Goal: Task Accomplishment & Management: Manage account settings

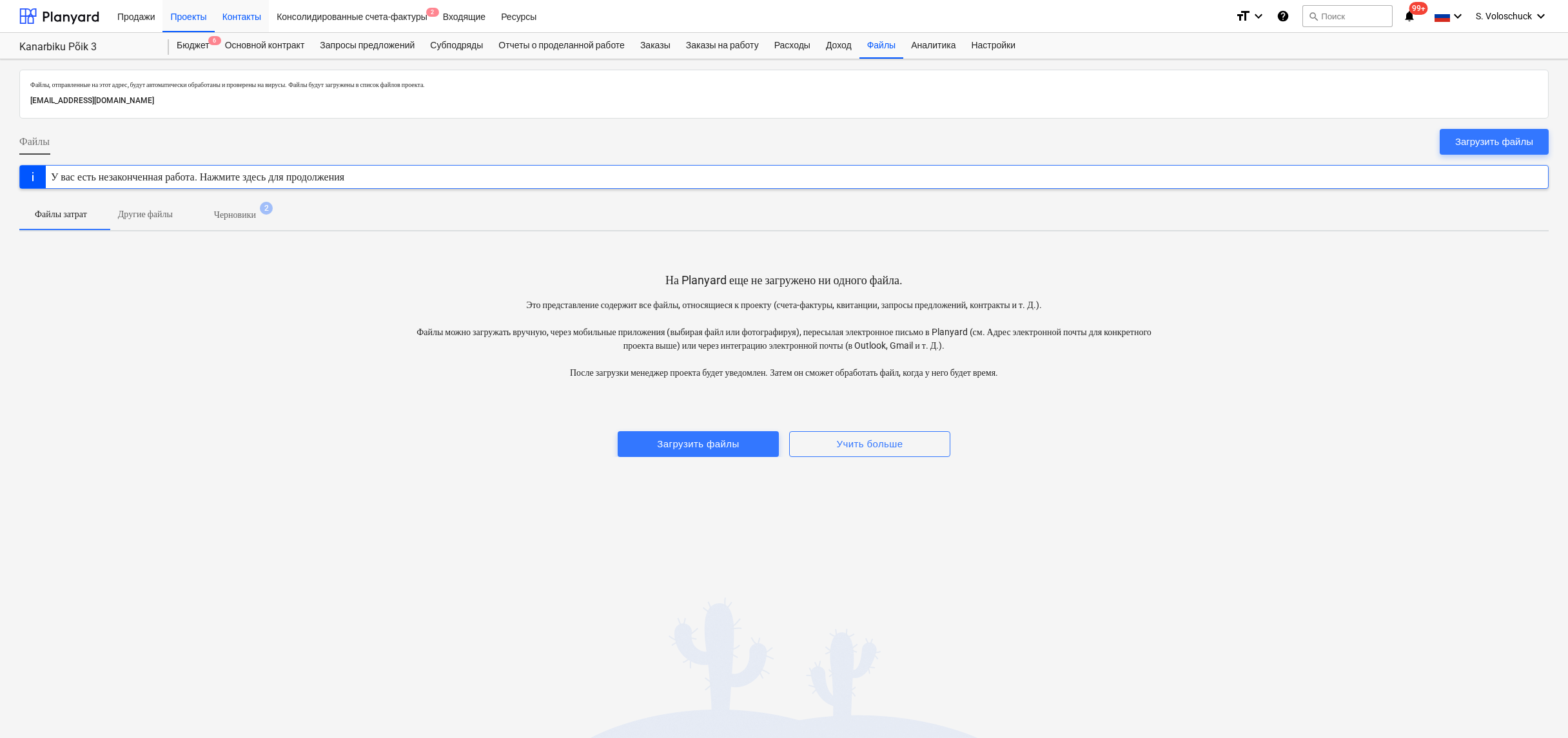
click at [252, 18] on div "Контакты" at bounding box center [241, 15] width 54 height 33
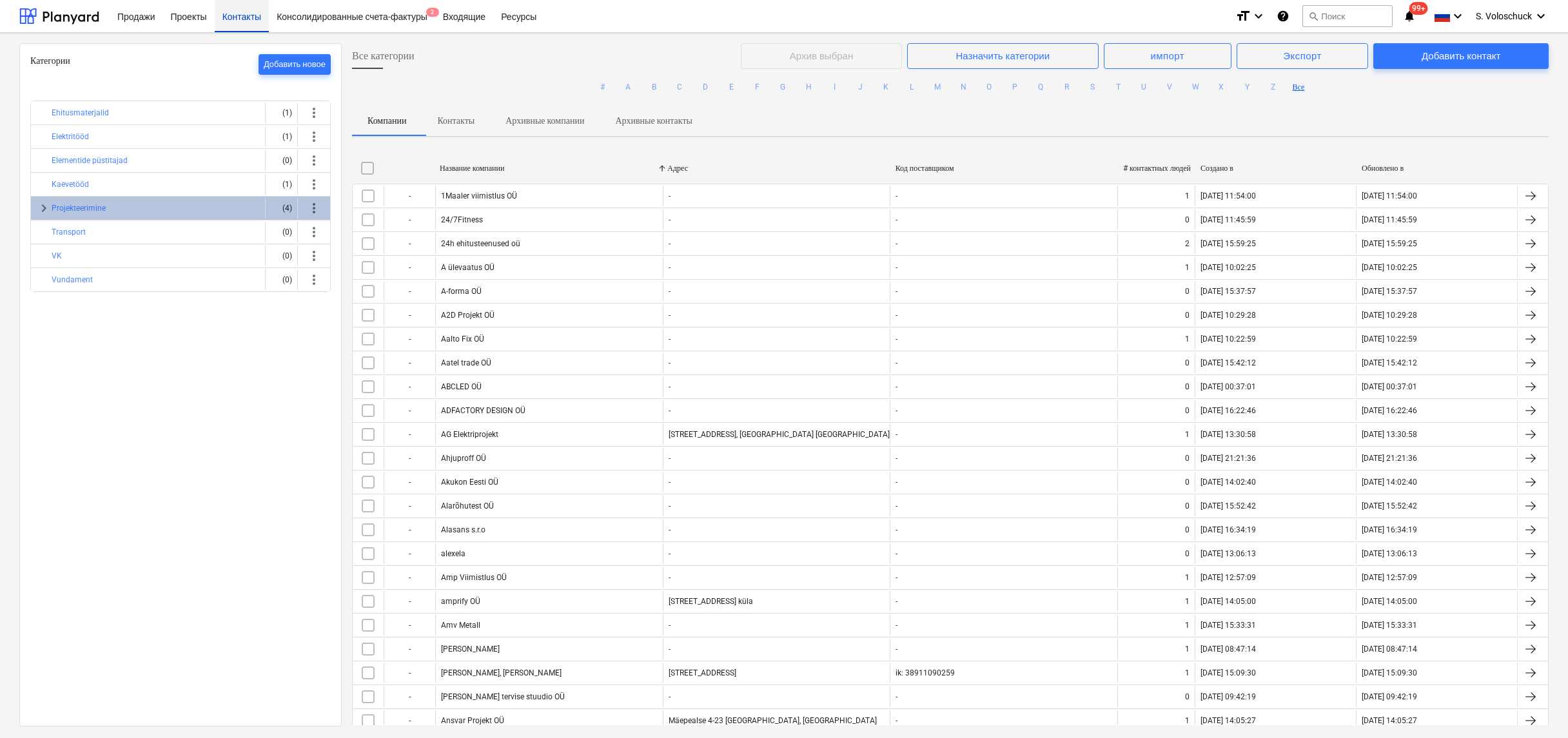
click at [250, 19] on div "Контакты" at bounding box center [241, 15] width 54 height 33
click at [197, 14] on div "Проекты" at bounding box center [188, 15] width 52 height 33
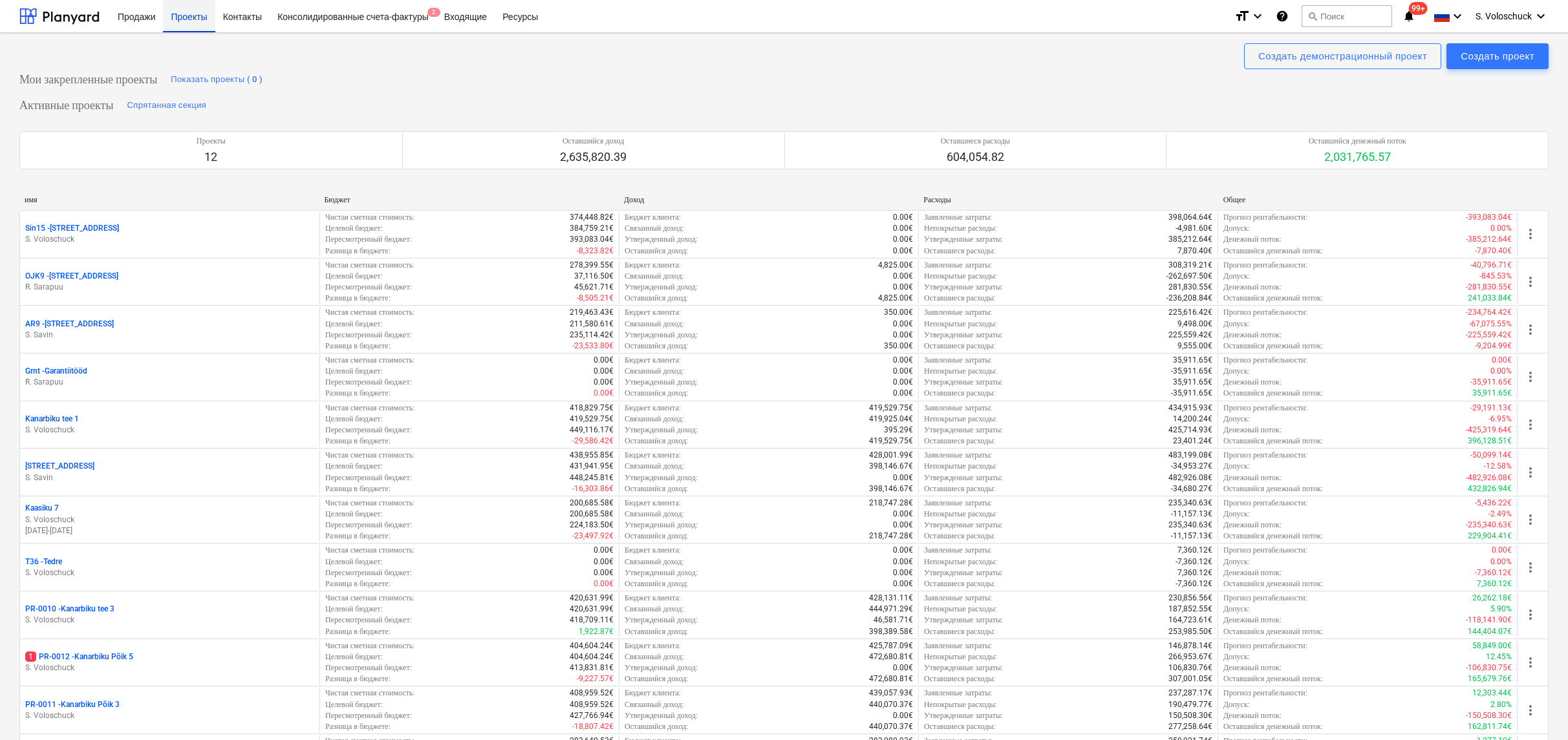
click at [187, 19] on div "Проекты" at bounding box center [189, 15] width 52 height 33
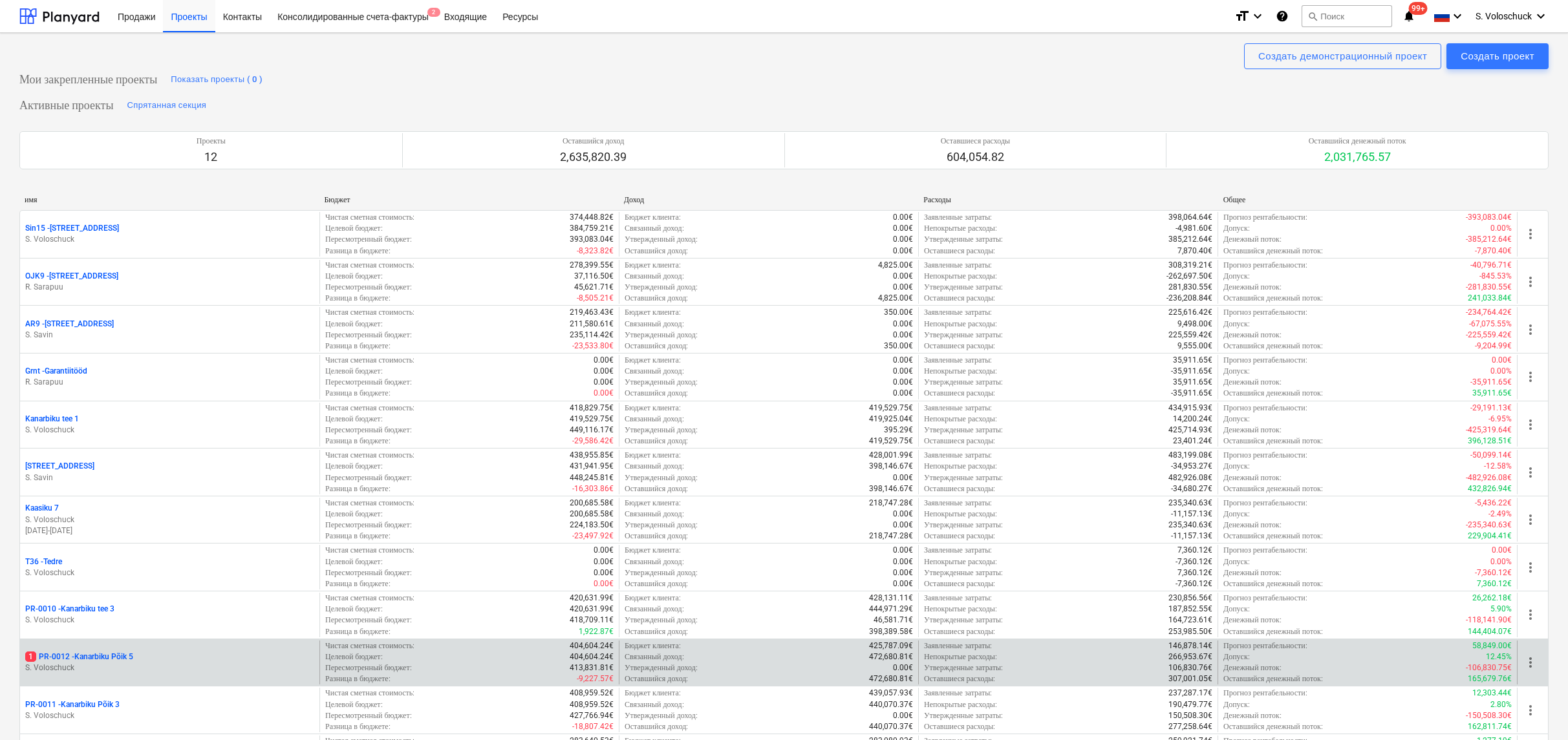
click at [192, 662] on p "S. Voloschuck" at bounding box center [169, 668] width 289 height 11
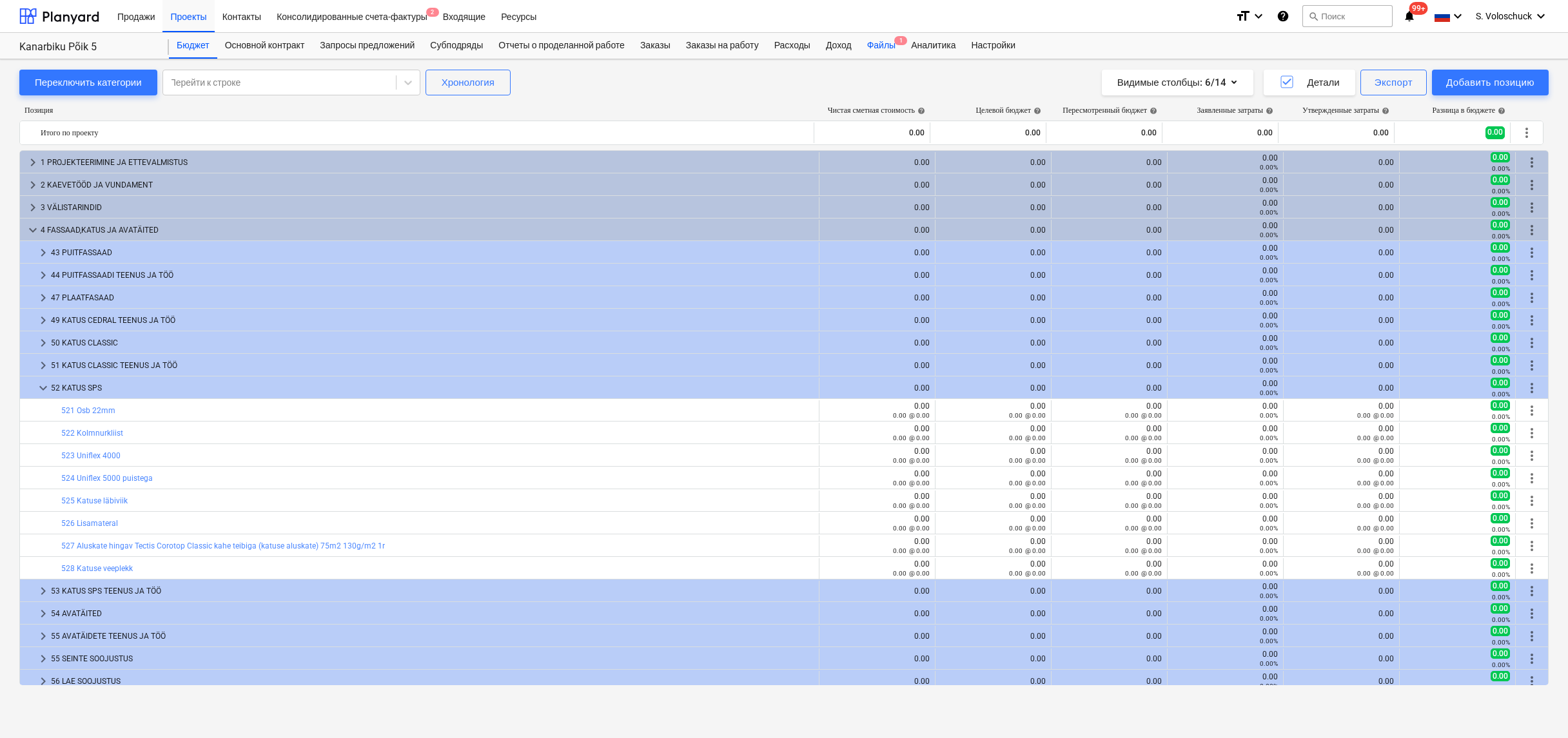
click at [900, 49] on div "Файлы 1" at bounding box center [881, 46] width 44 height 26
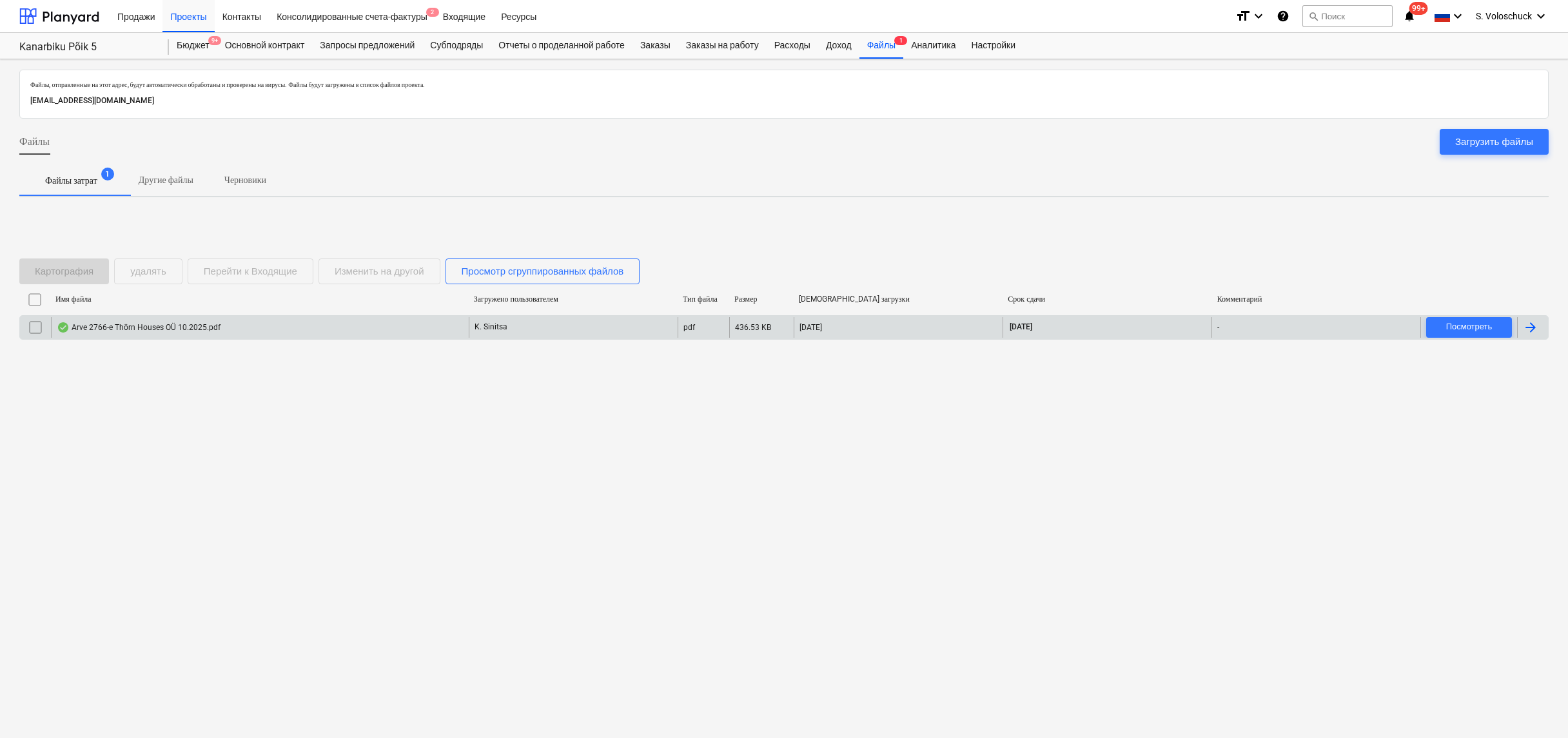
click at [260, 324] on div "Arve 2766-e Thörn Houses OÜ 10.2025.pdf" at bounding box center [260, 327] width 418 height 21
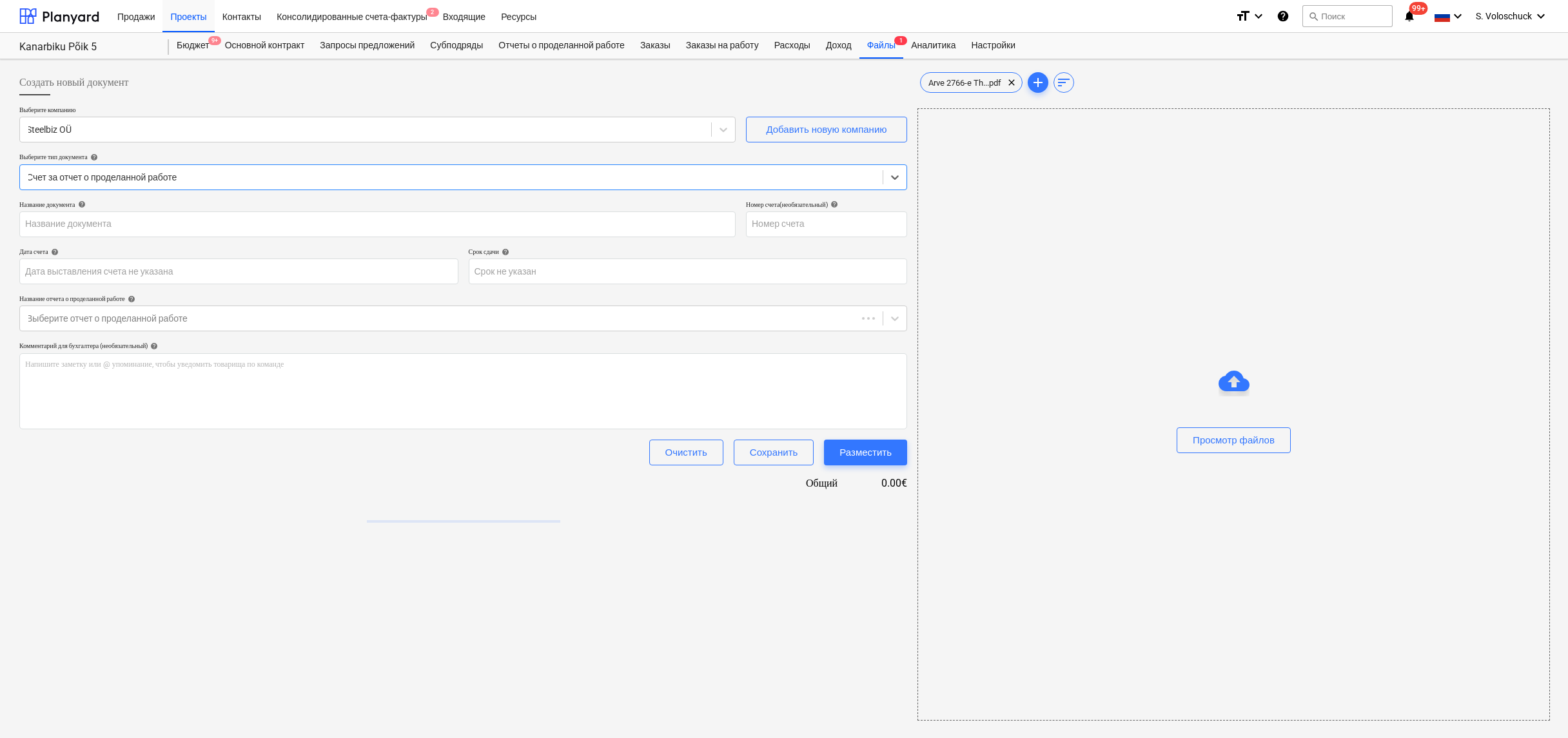
type input "2766"
type input "[DATE]"
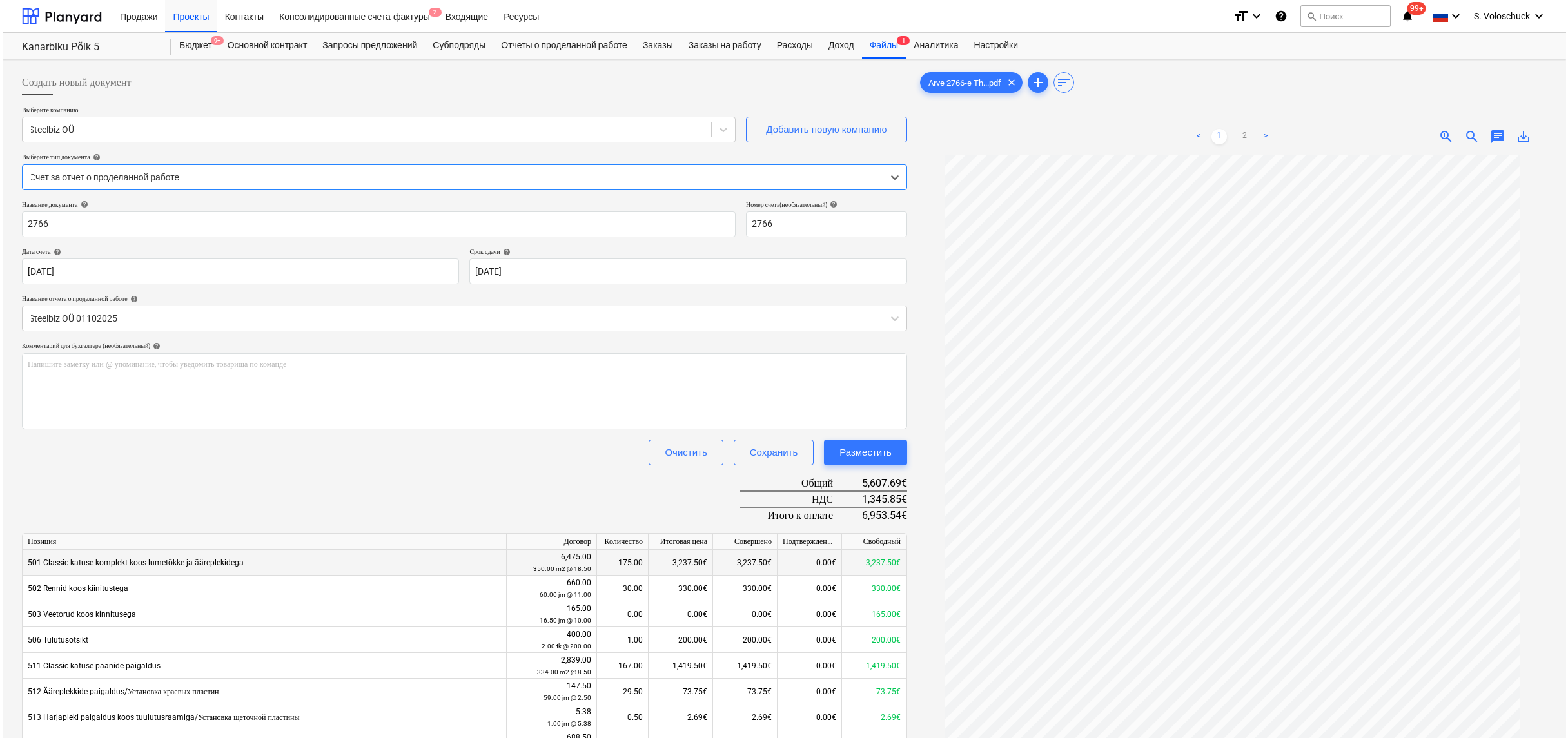
scroll to position [129, 0]
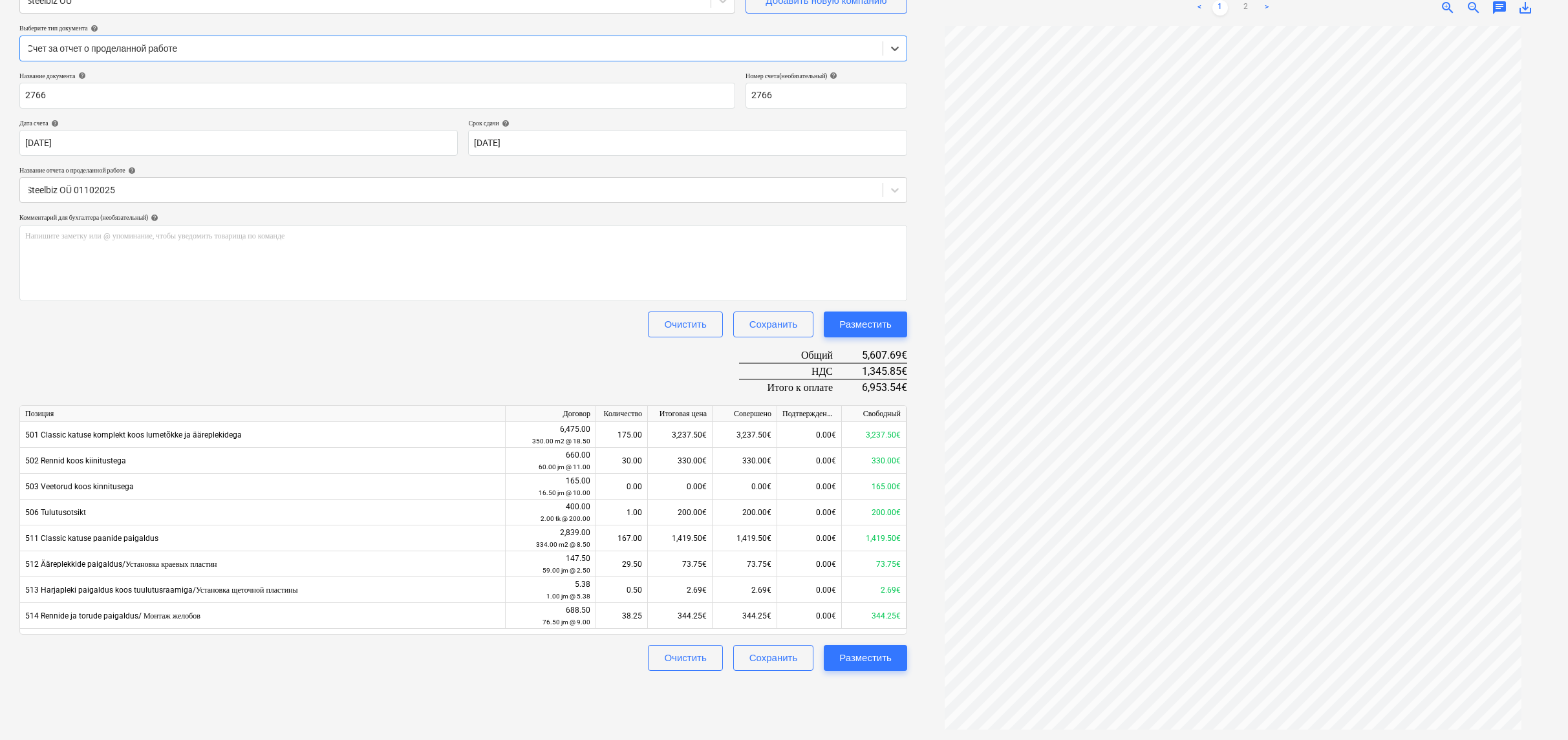
drag, startPoint x: 876, startPoint y: 661, endPoint x: 899, endPoint y: 721, distance: 64.3
click at [889, 700] on div "Создать новый документ Выберите компанию Steelbiz OÜ Добавить новую компанию Вы…" at bounding box center [463, 335] width 899 height 800
click at [869, 655] on div "Разместить" at bounding box center [866, 658] width 53 height 17
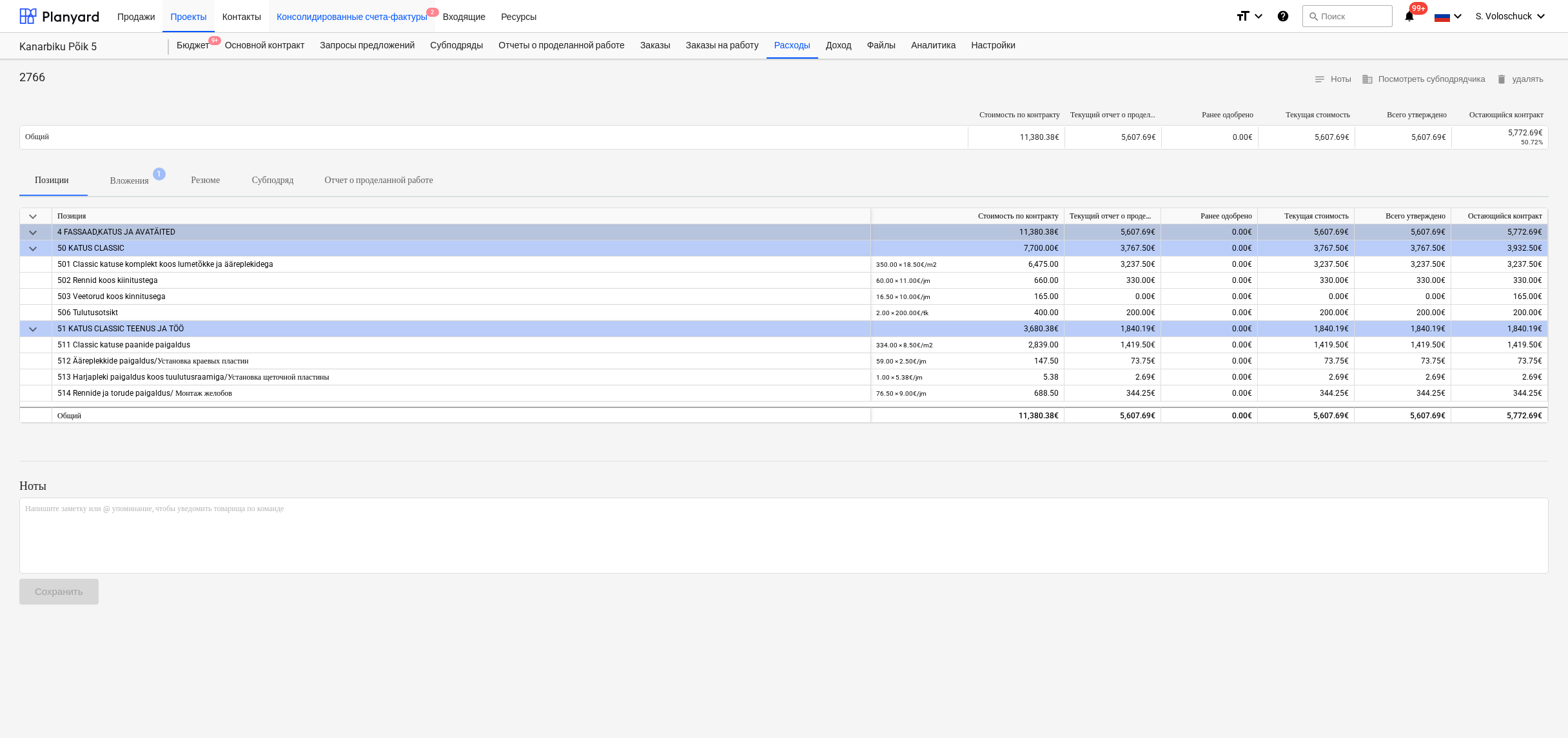
click at [390, 18] on div "Консолидированные счета-фактуры 2" at bounding box center [352, 15] width 167 height 33
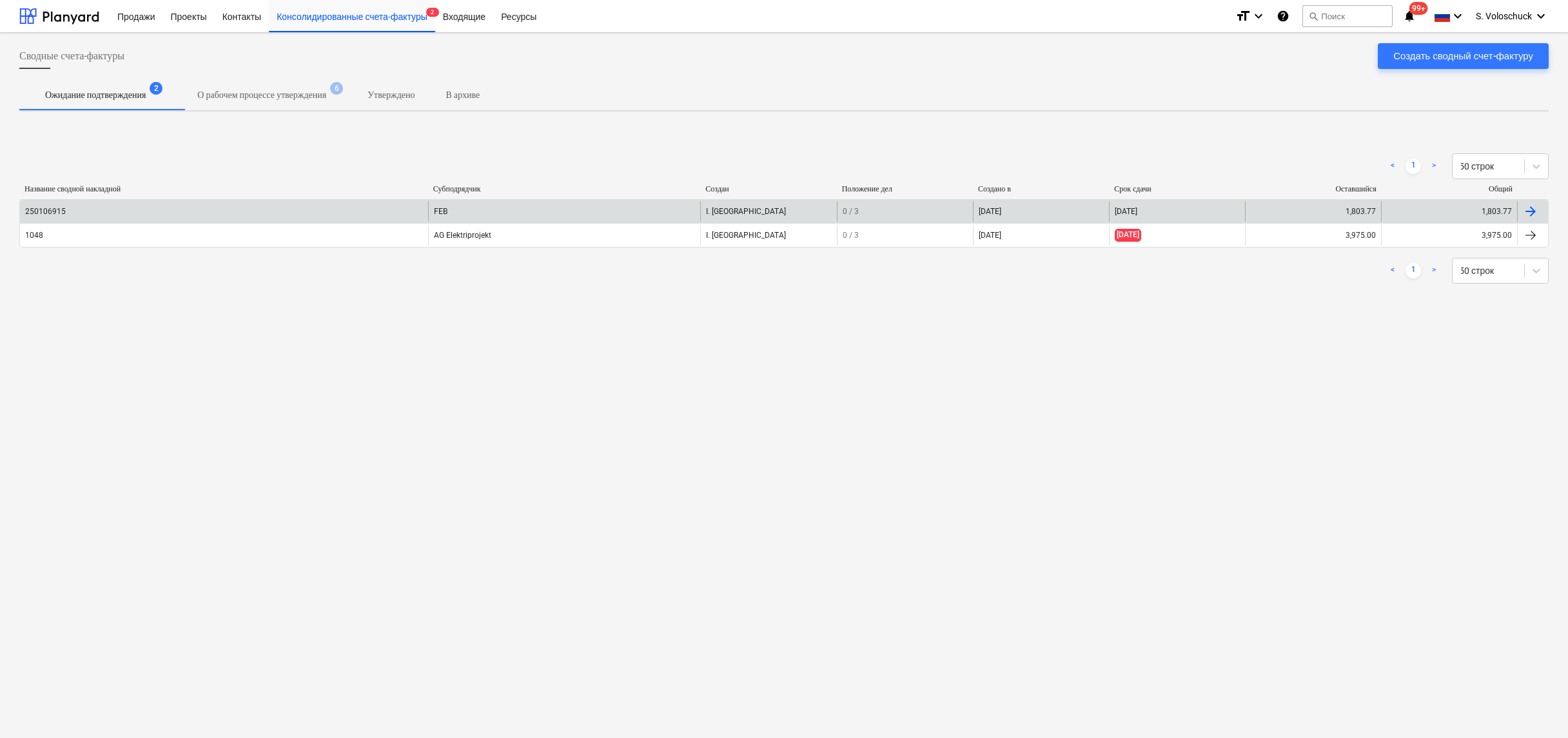
click at [501, 218] on div "FEB" at bounding box center [564, 211] width 272 height 21
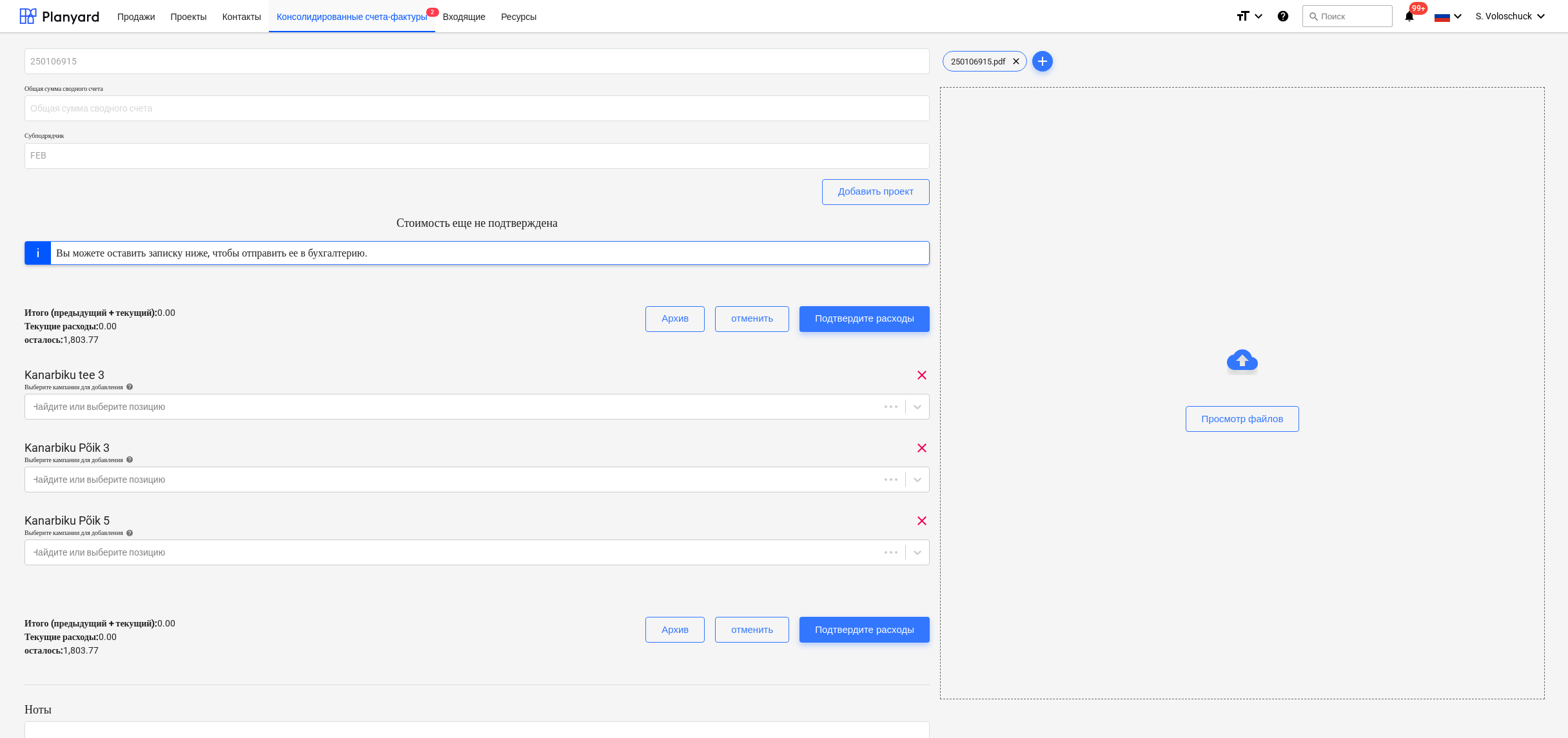
type input "1,803.77"
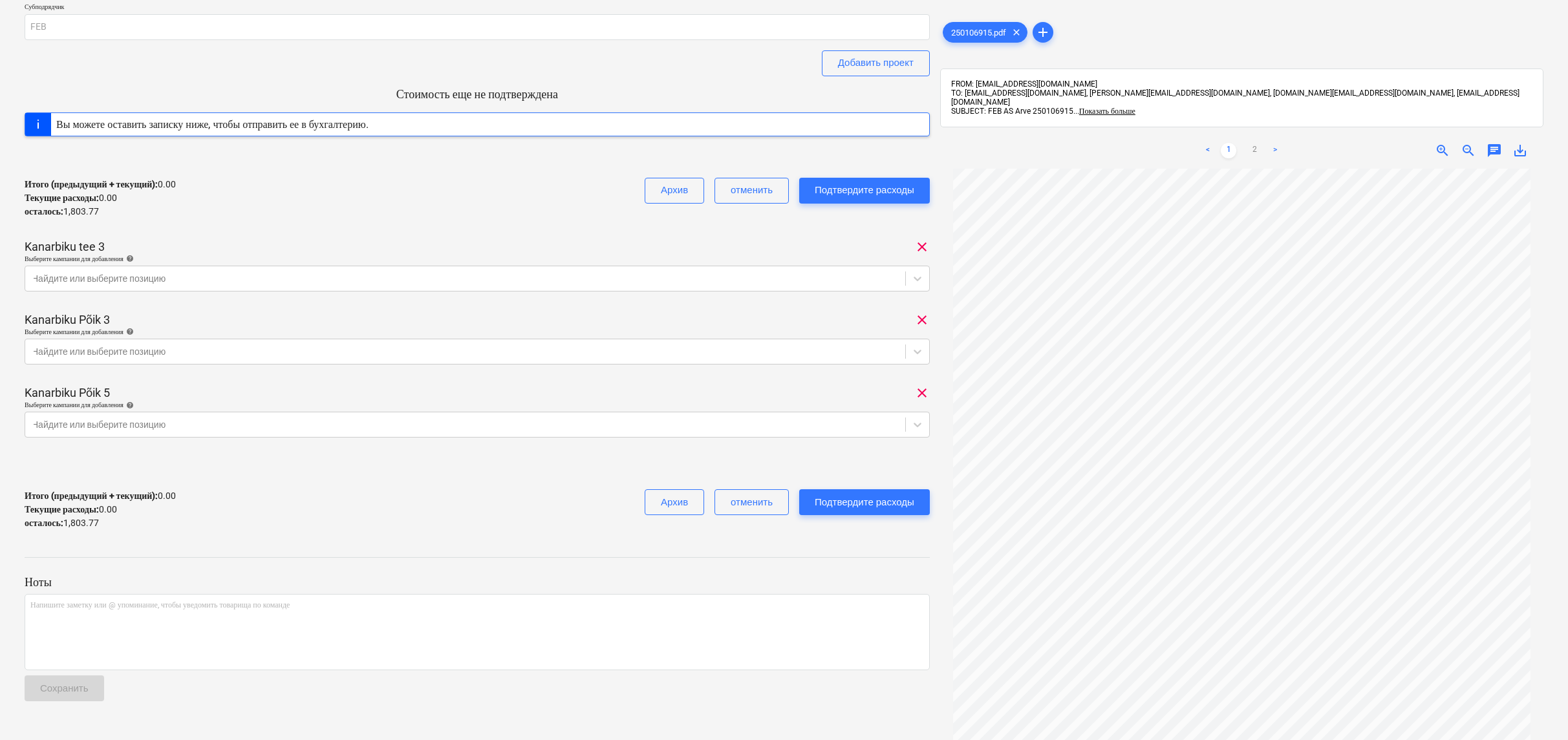
scroll to position [127, 0]
click at [1253, 143] on link "2" at bounding box center [1254, 150] width 15 height 15
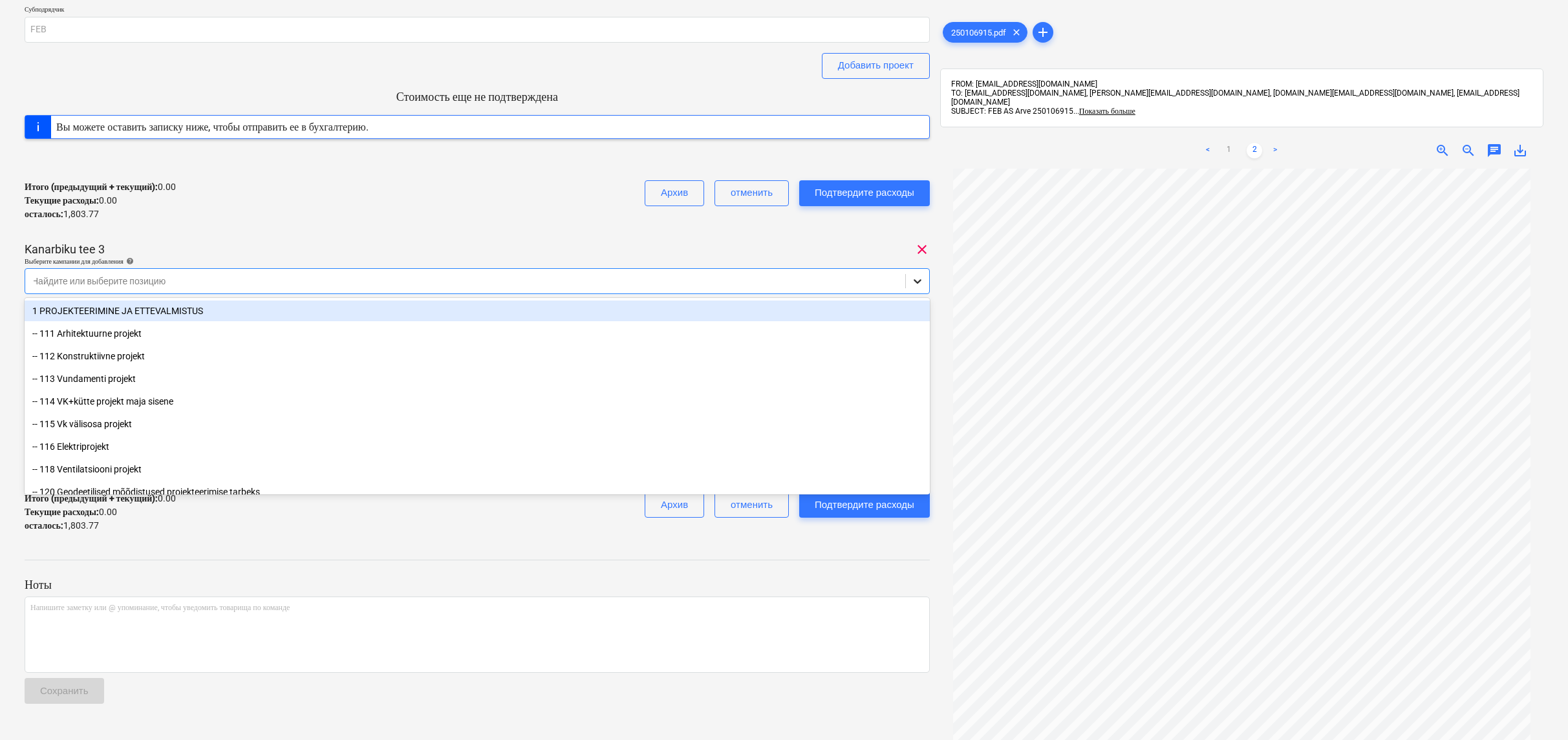
click at [918, 278] on icon at bounding box center [918, 281] width 13 height 13
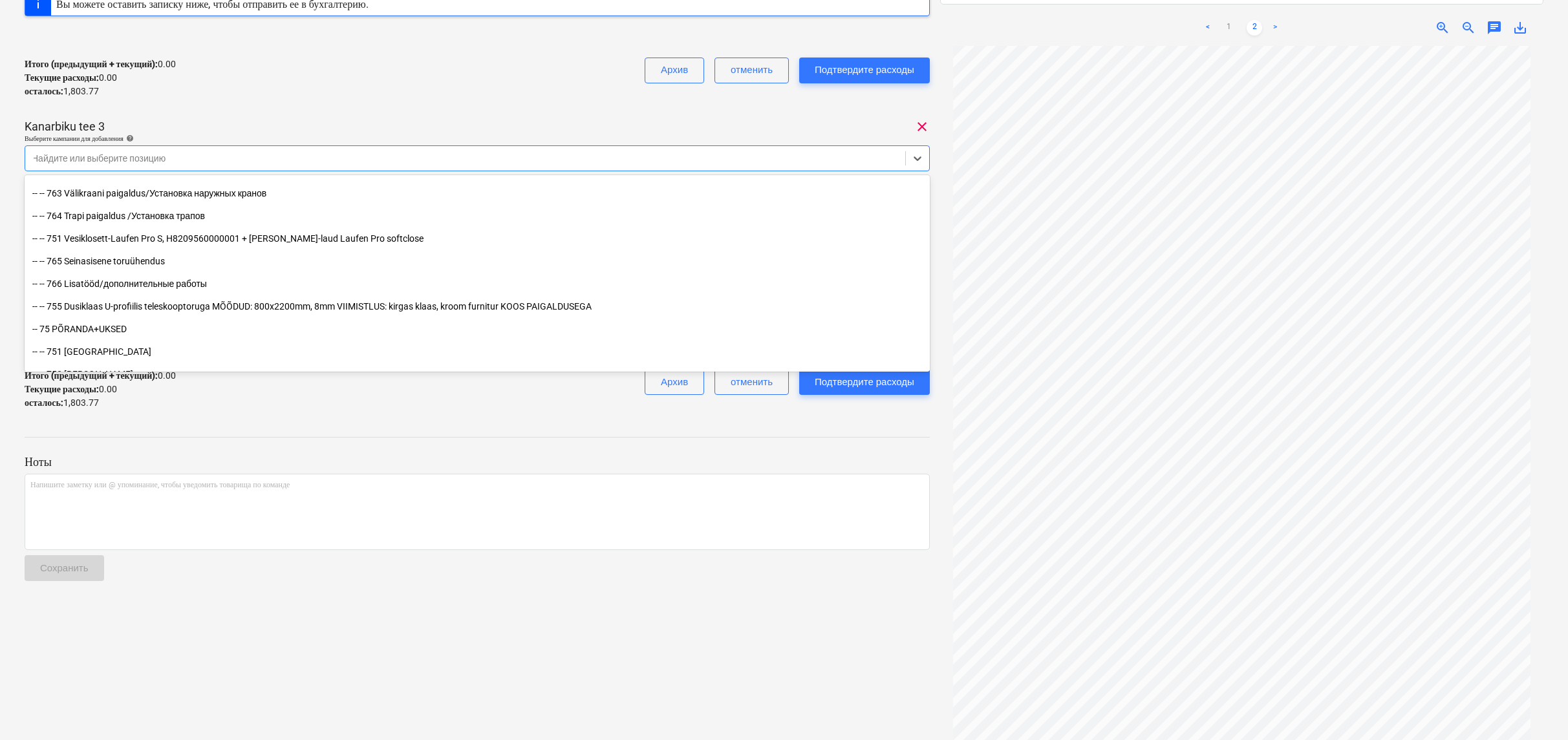
scroll to position [13405, 0]
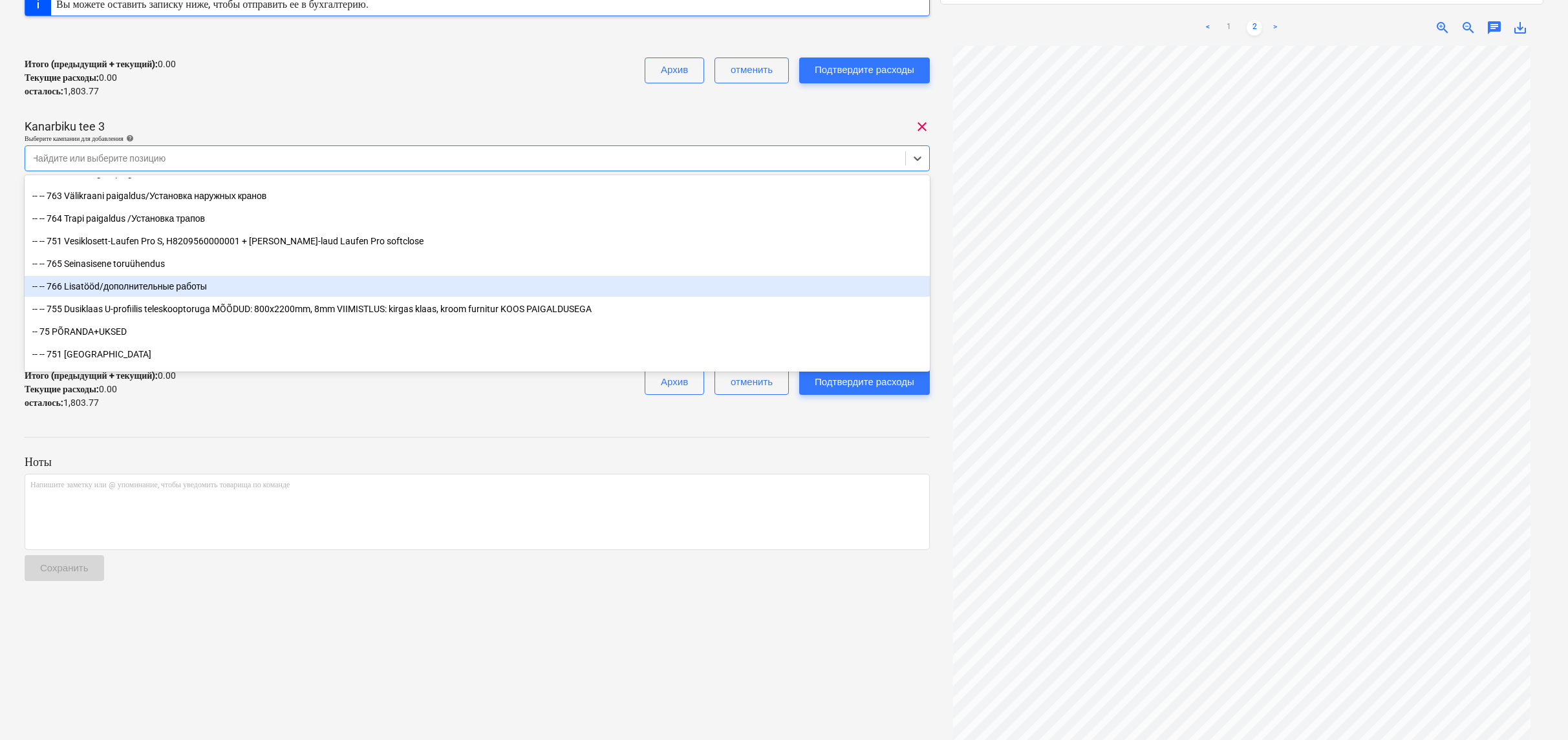
click at [109, 285] on div "-- -- 766 Lisatööd/дополнительные работы" at bounding box center [477, 286] width 905 height 21
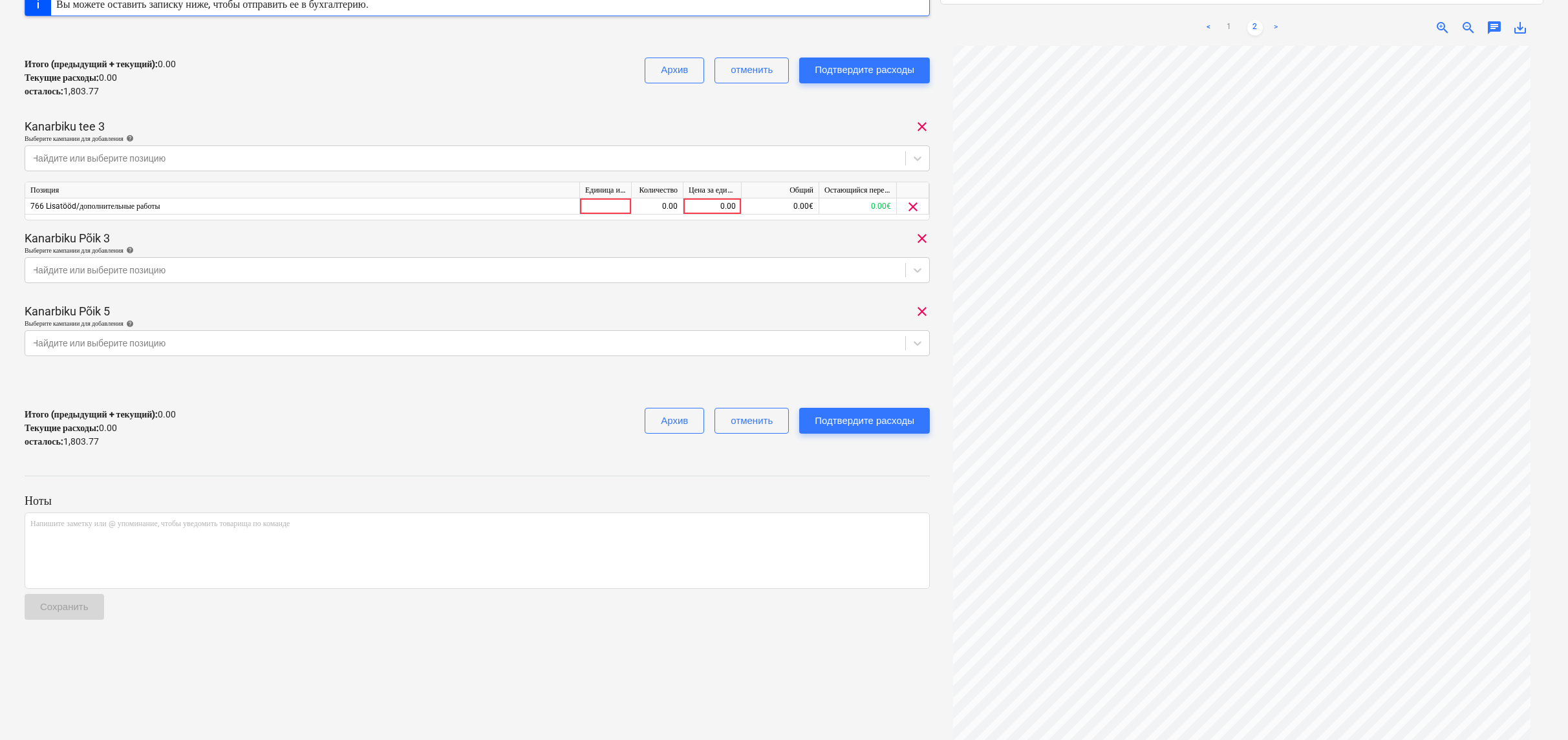
click at [560, 461] on div at bounding box center [477, 464] width 905 height 11
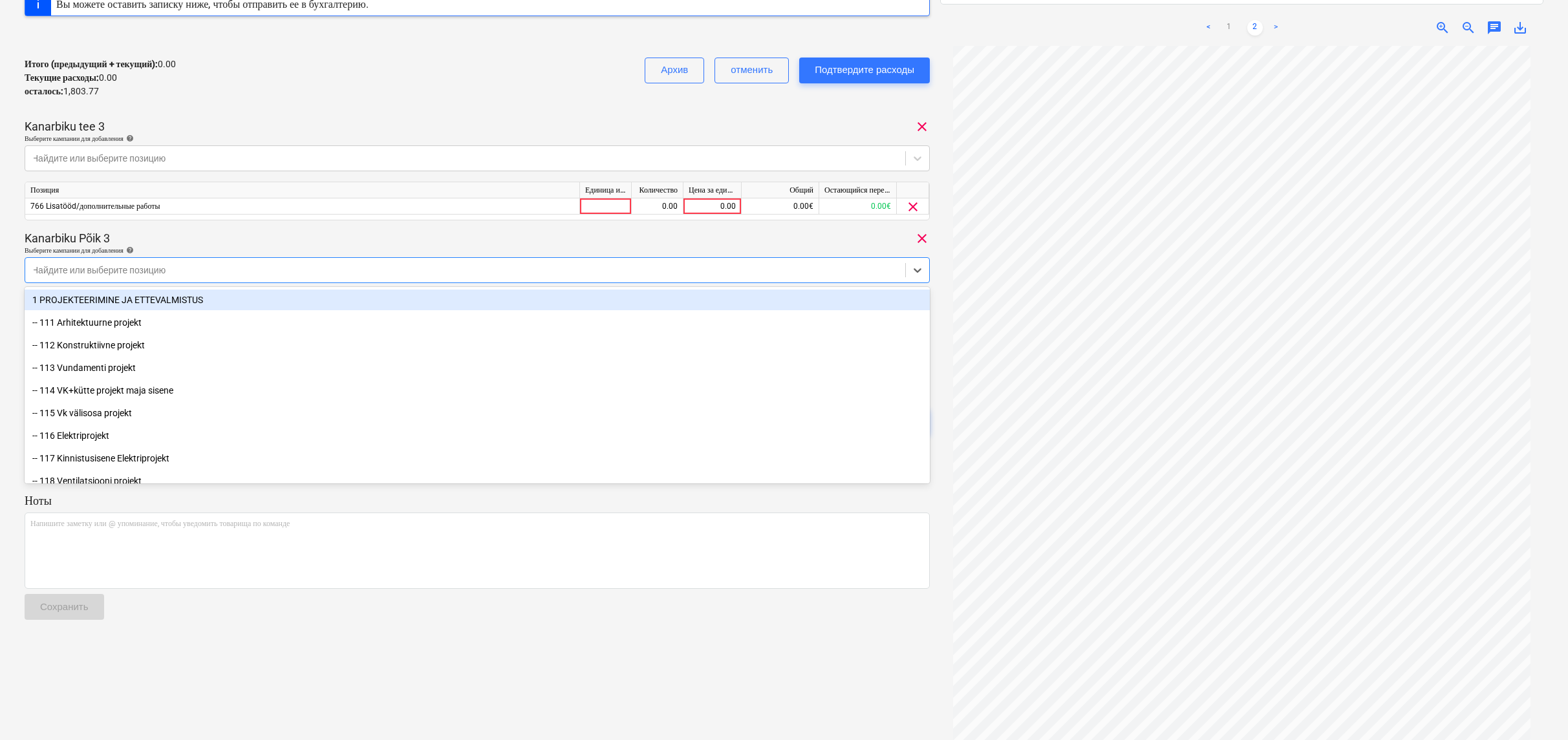
click at [666, 269] on div at bounding box center [466, 270] width 867 height 13
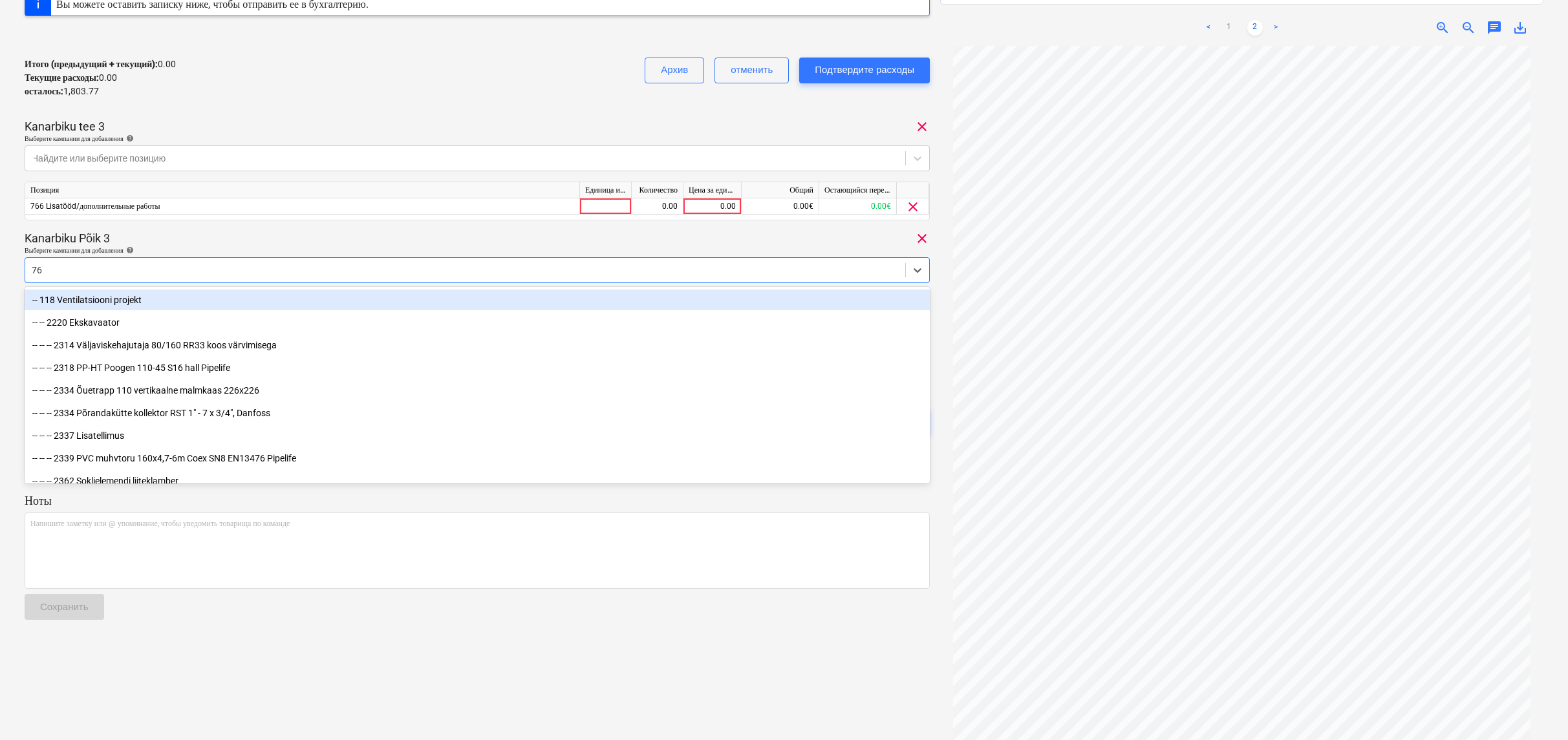
type input "766"
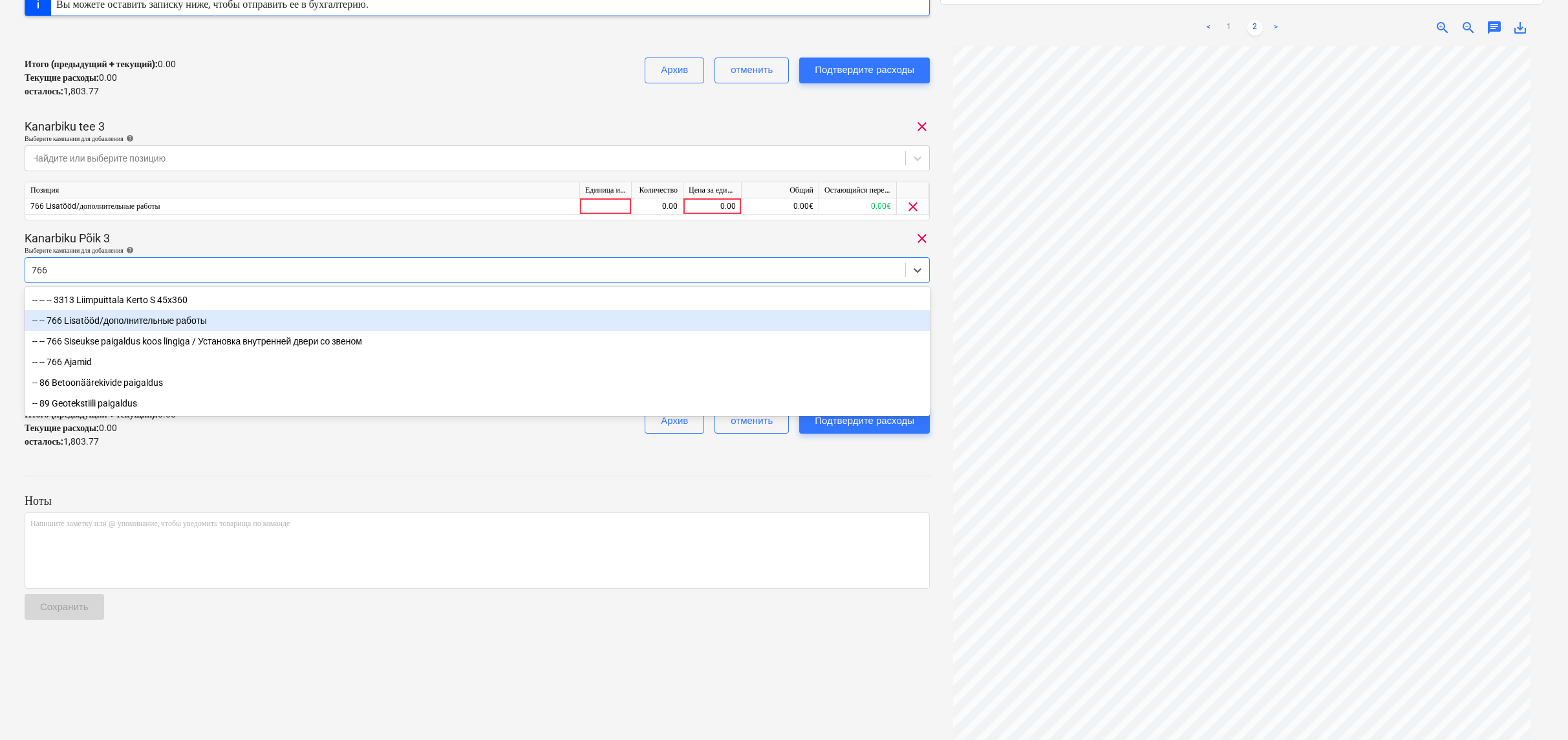
click at [210, 317] on div "-- -- 766 Lisatööd/дополнительные работы" at bounding box center [477, 320] width 905 height 21
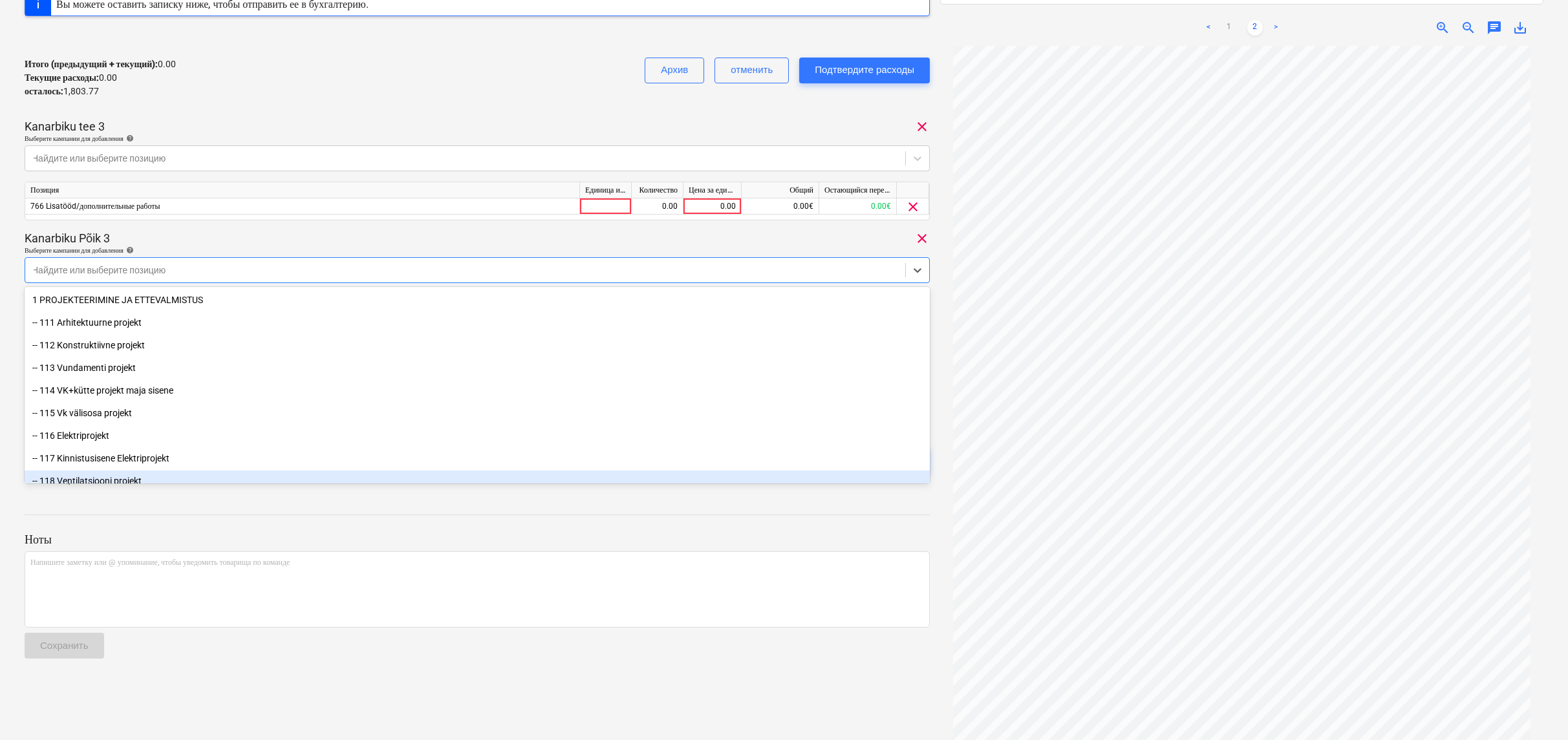
click at [382, 536] on p "Ноты" at bounding box center [477, 539] width 905 height 15
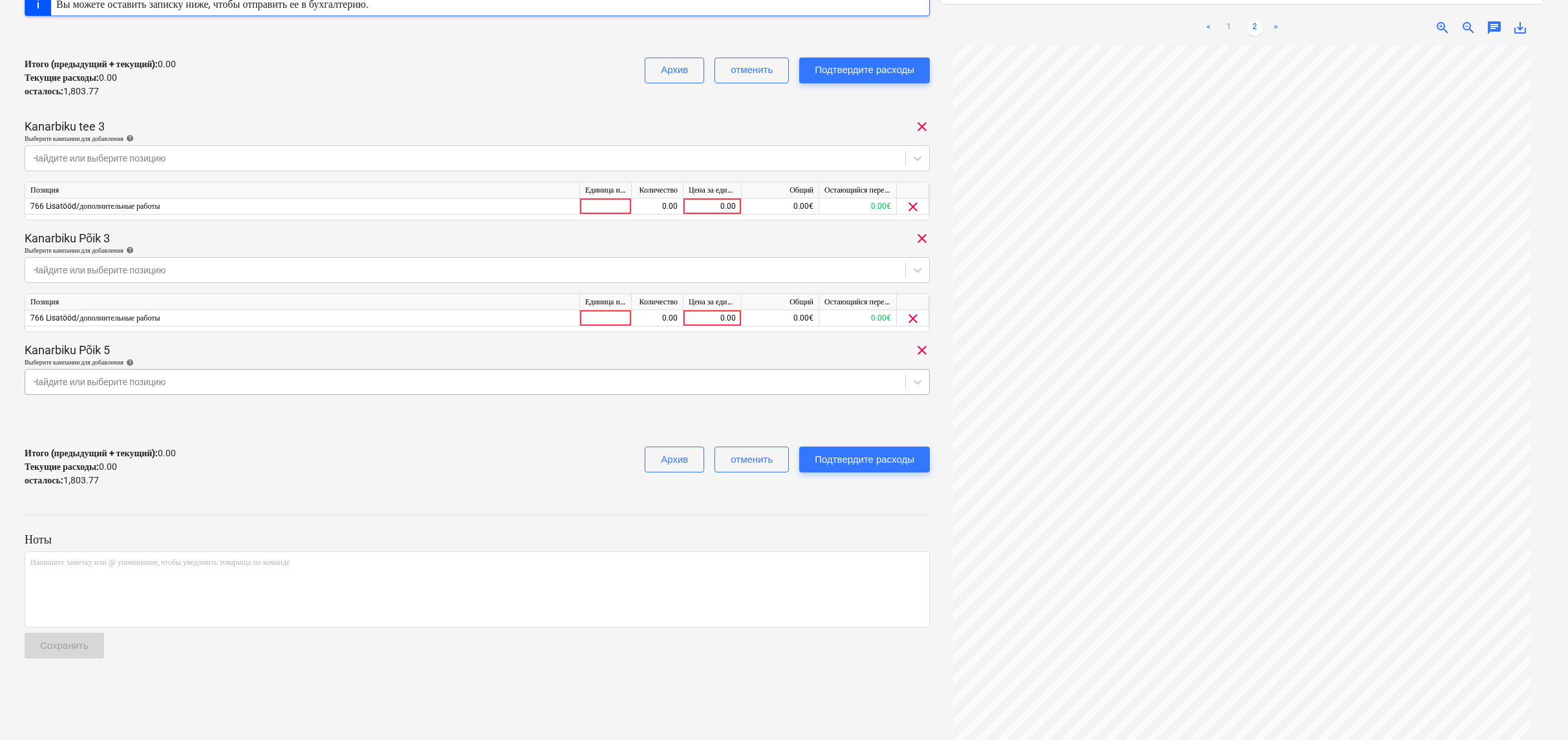
click at [129, 383] on div "Найдите или выберите позицию" at bounding box center [466, 382] width 867 height 11
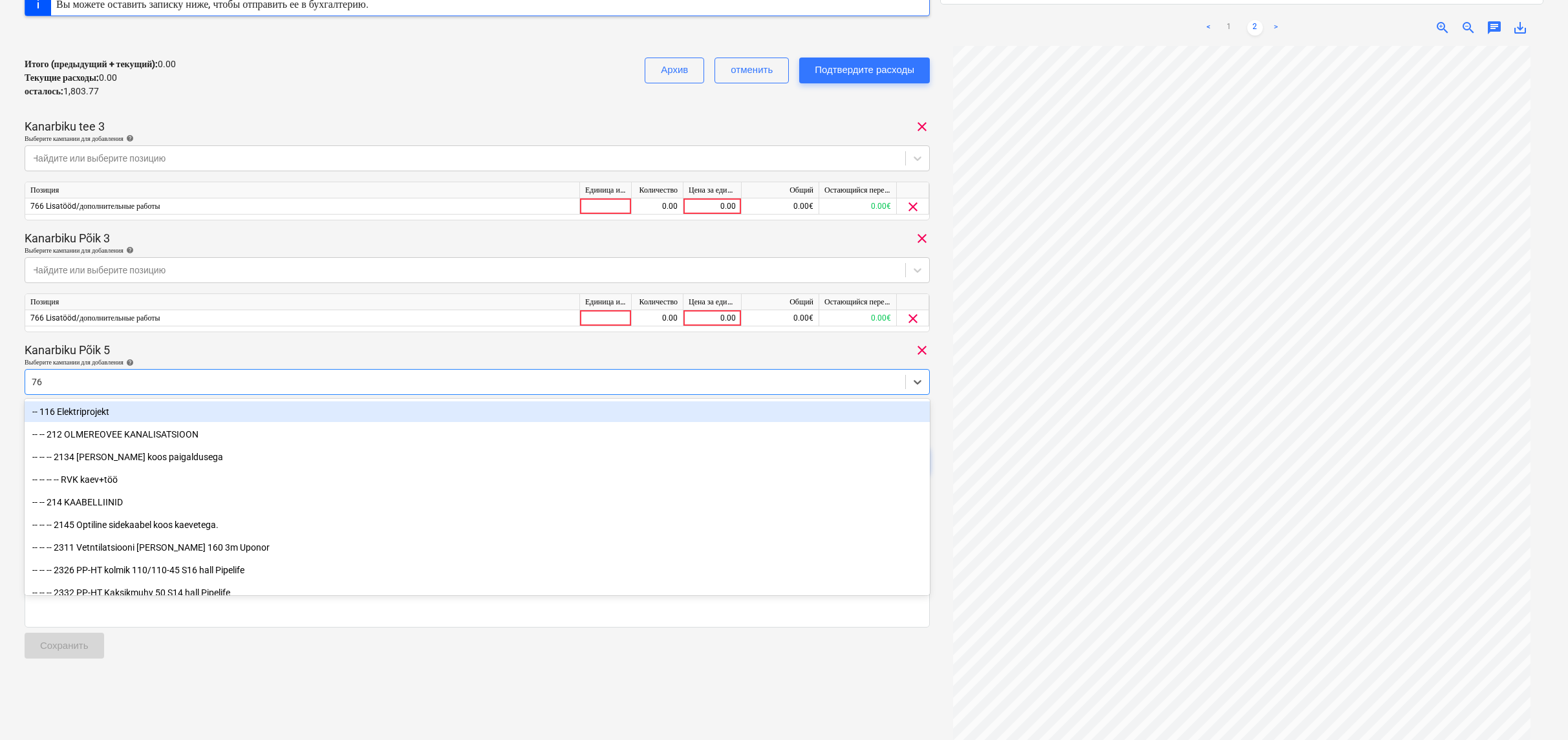
type input "766"
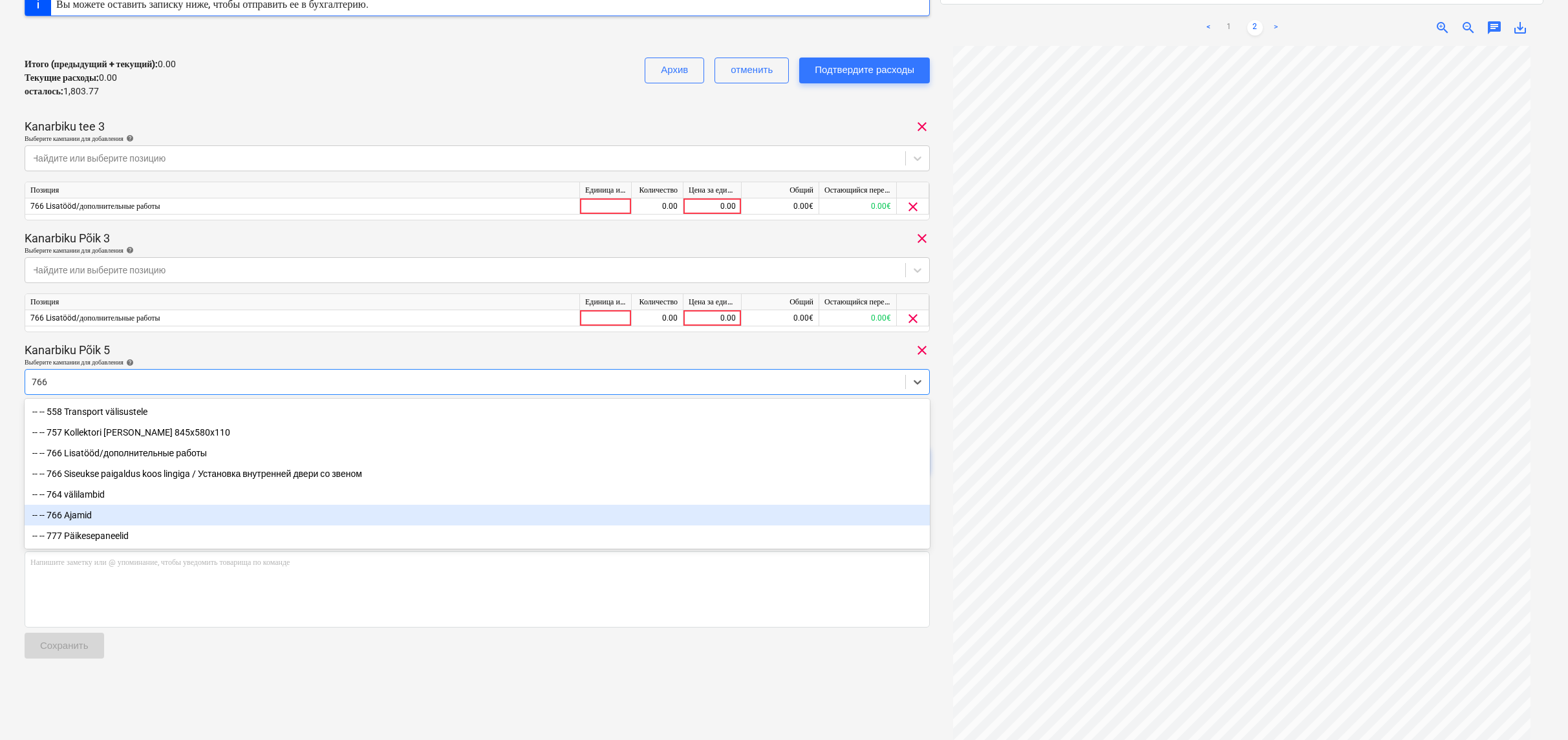
click at [117, 516] on div "-- -- 766 Ajamid" at bounding box center [477, 515] width 905 height 21
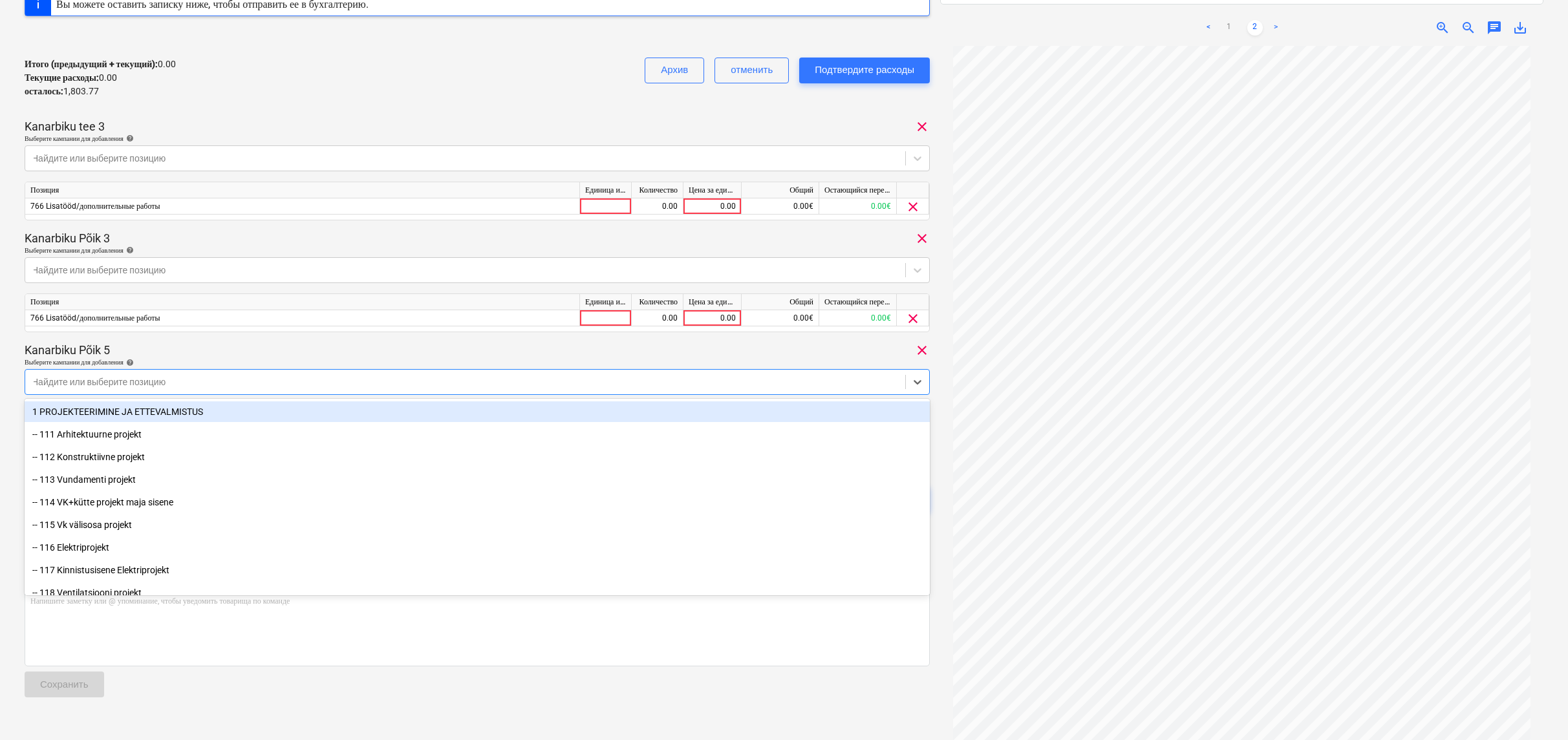
click at [229, 299] on div "Позиция" at bounding box center [302, 301] width 555 height 16
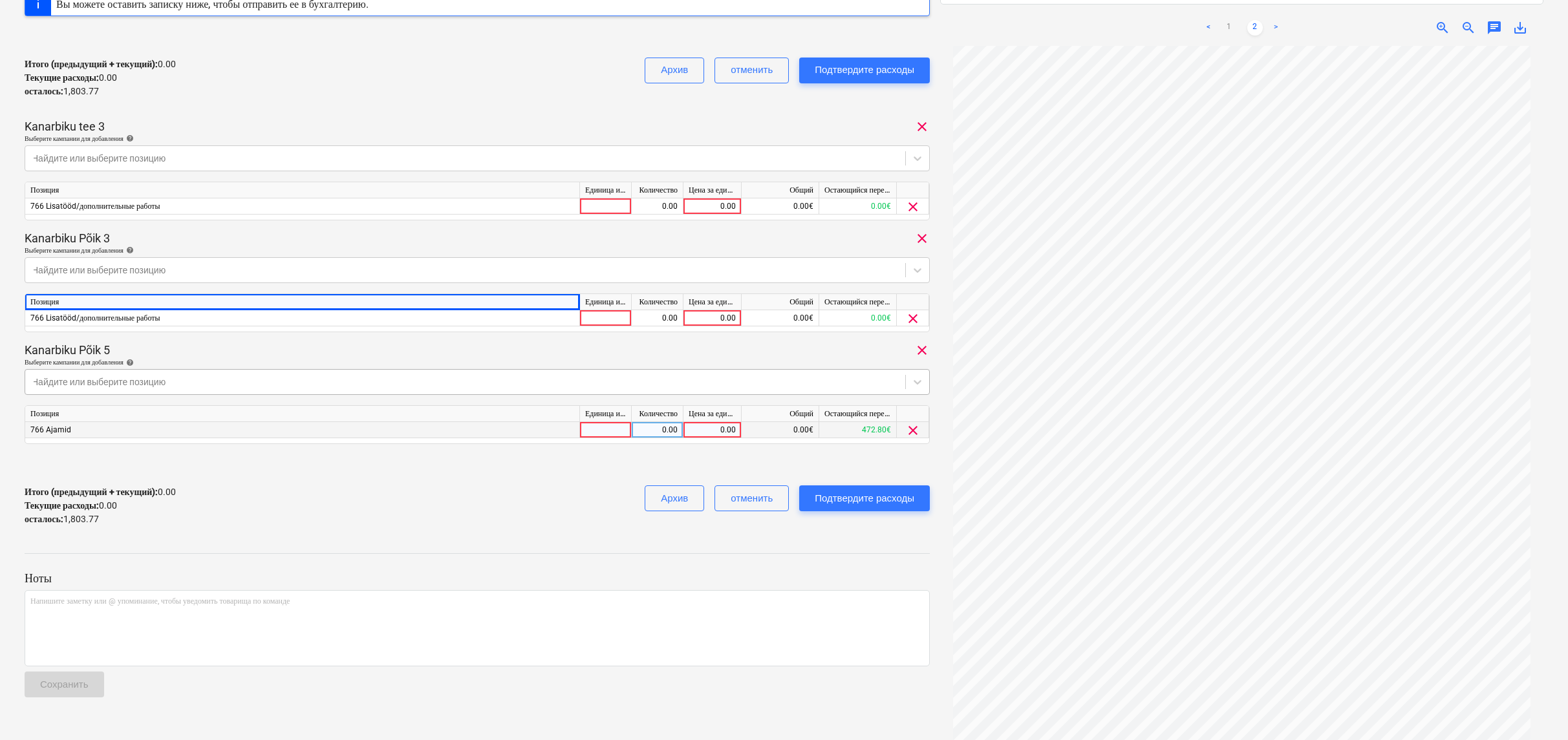
click at [76, 426] on div "766 Ajamid" at bounding box center [302, 430] width 555 height 16
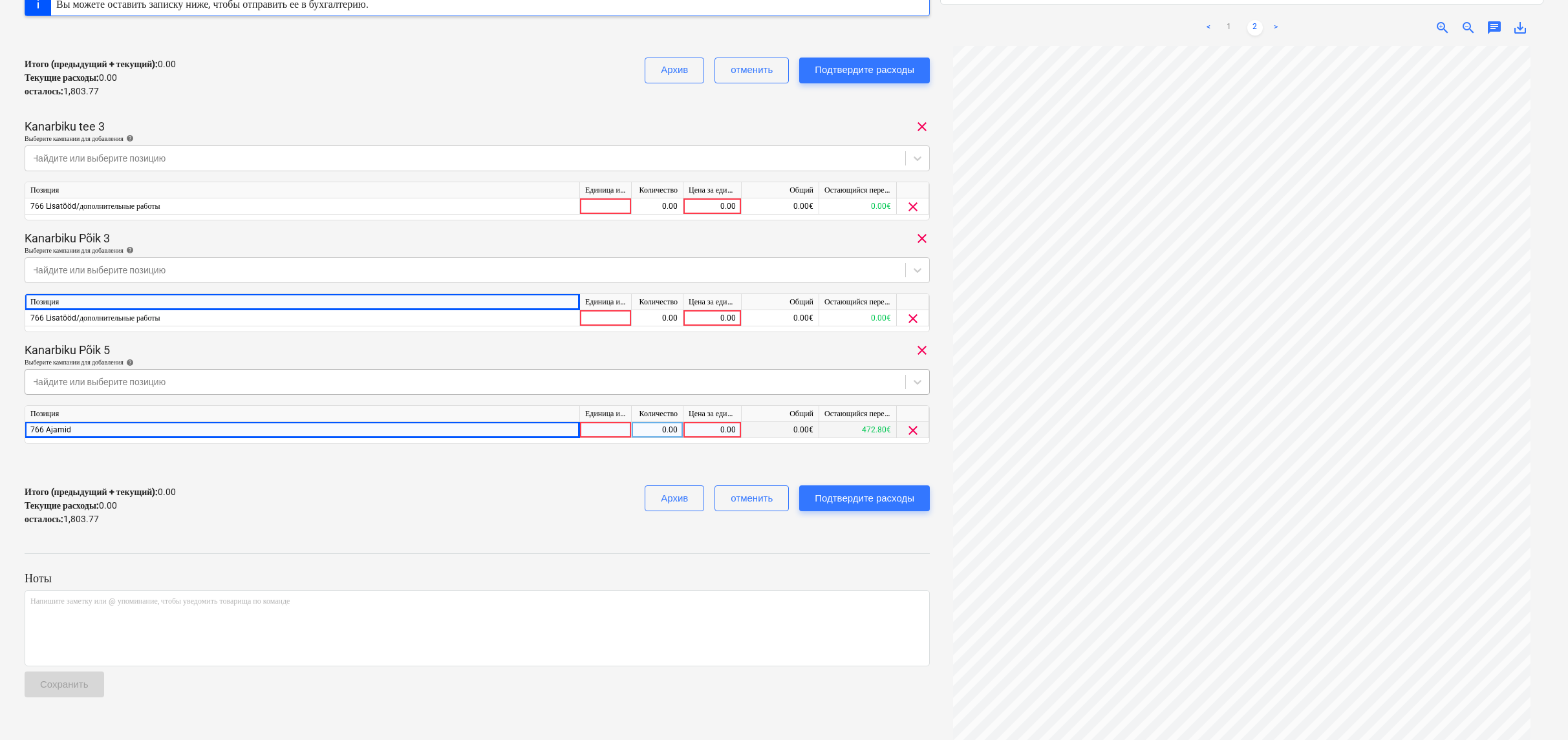
click at [916, 431] on span "clear" at bounding box center [913, 430] width 15 height 15
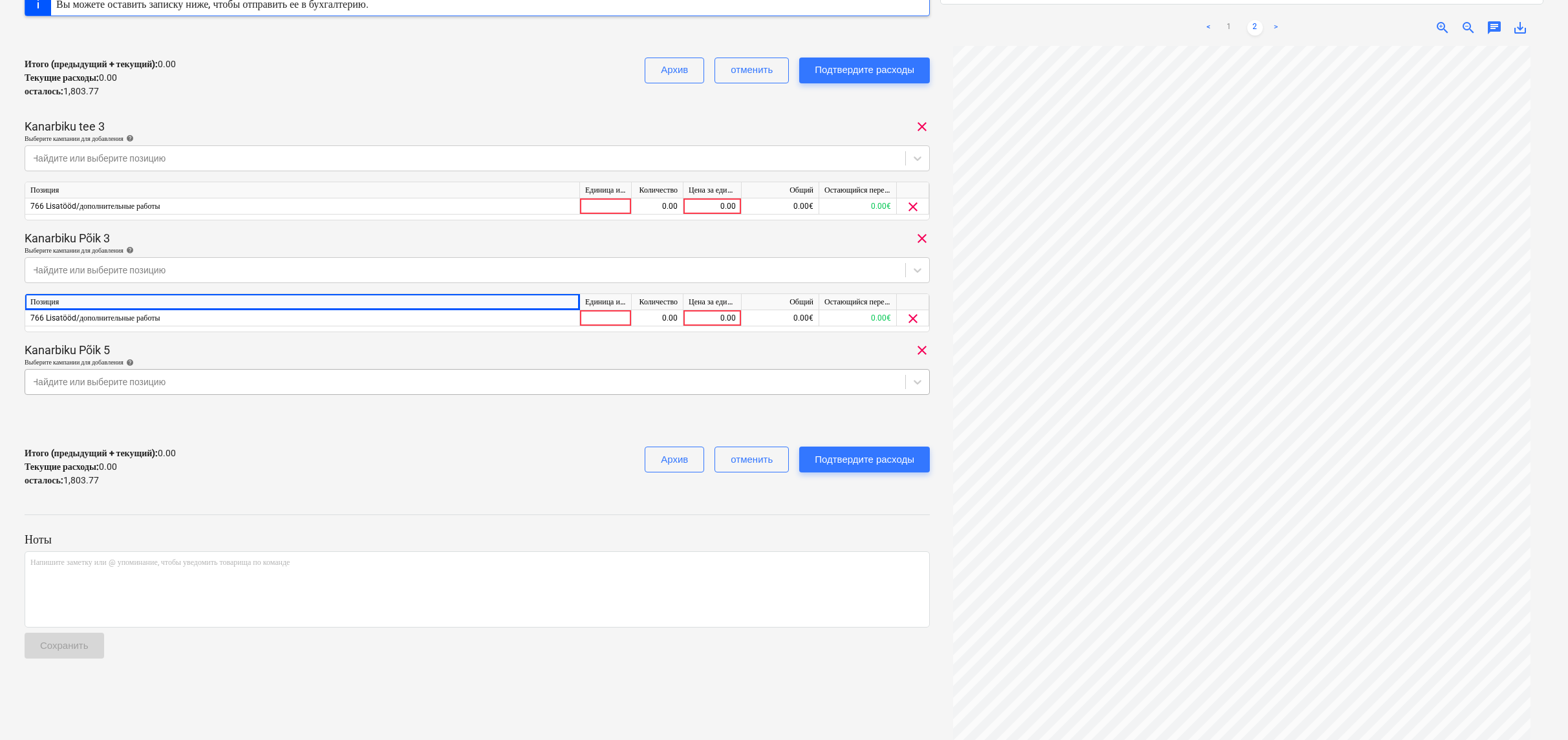
click at [851, 380] on div at bounding box center [466, 381] width 867 height 13
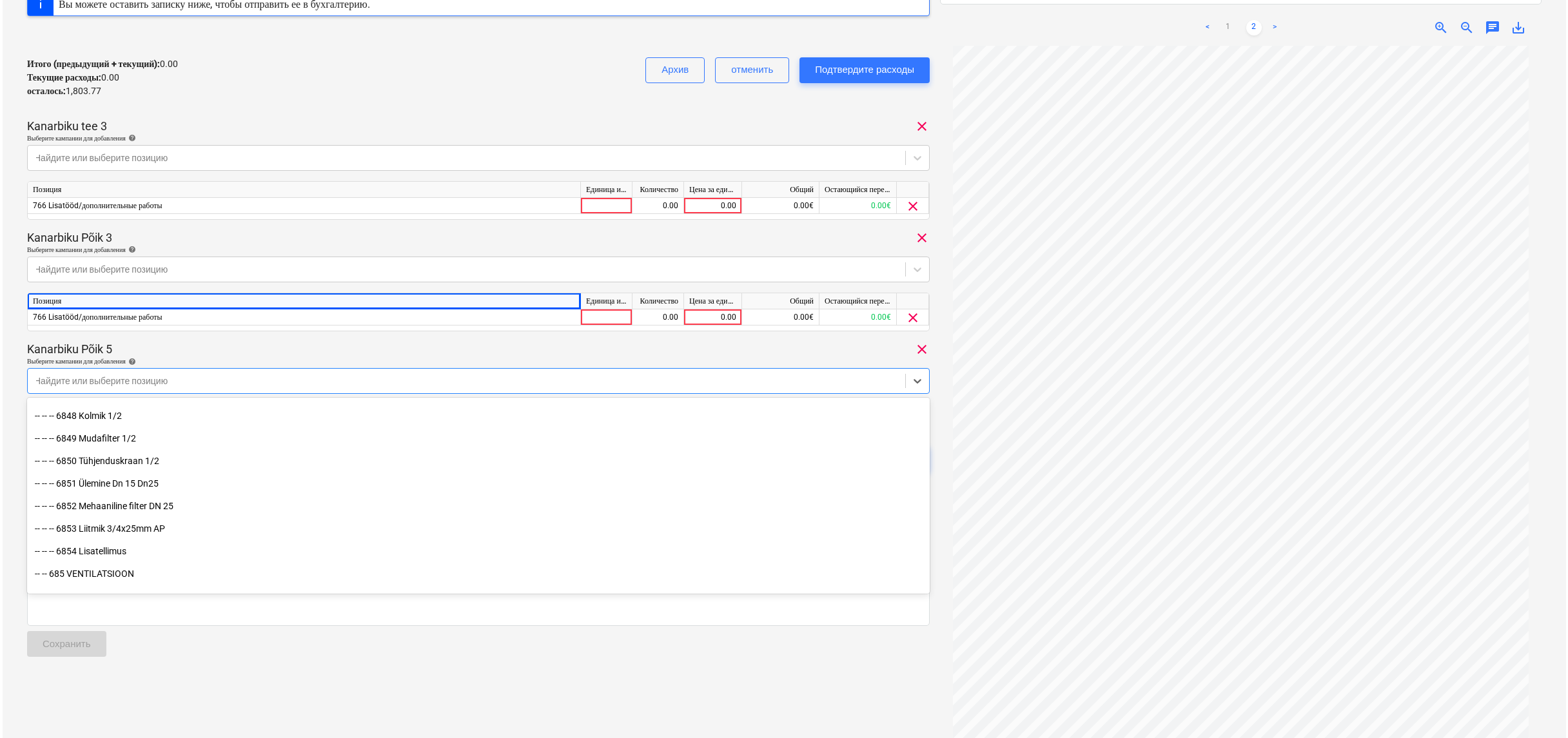
scroll to position [11231, 0]
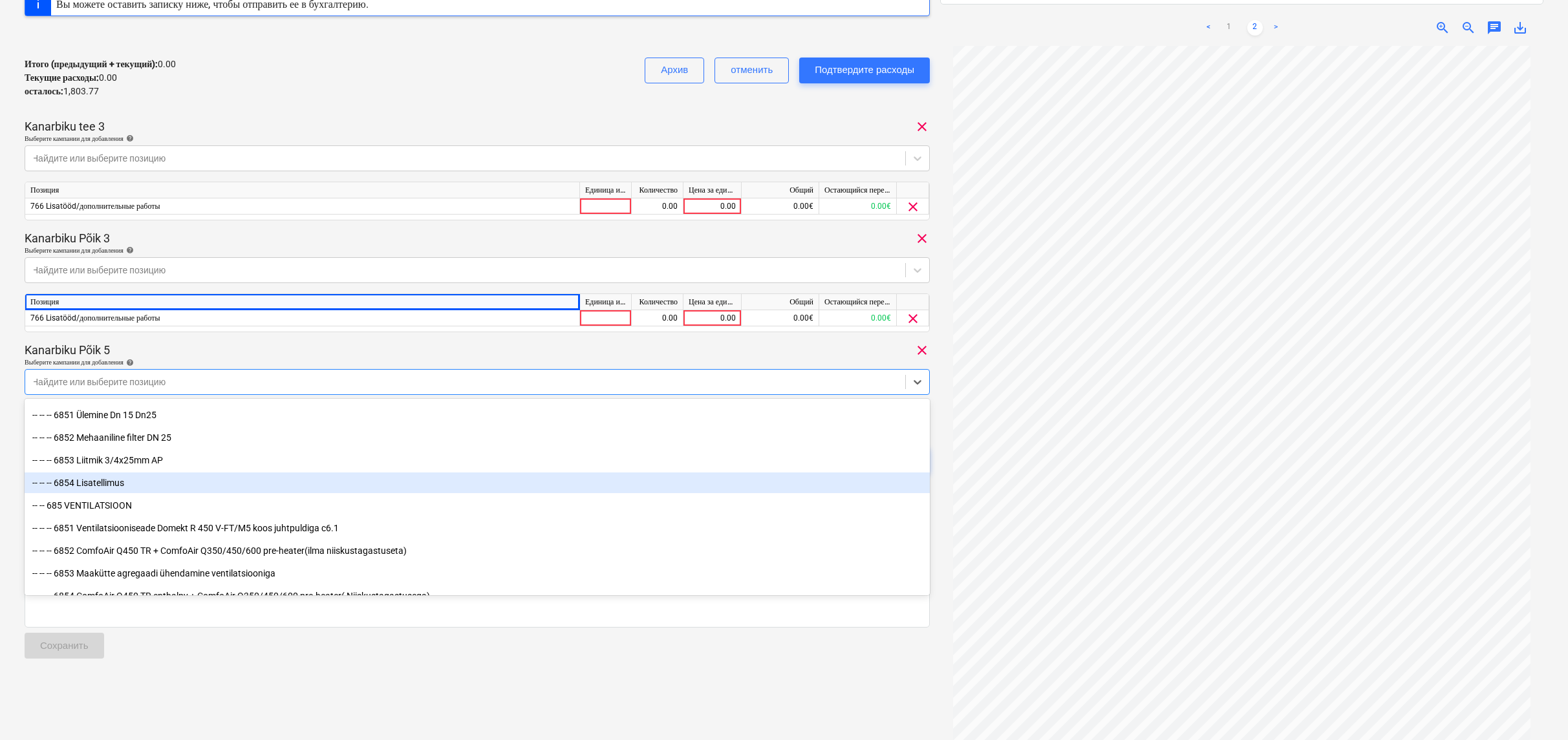
click at [120, 482] on div "-- -- -- 6854 Lisatellimus" at bounding box center [477, 482] width 905 height 21
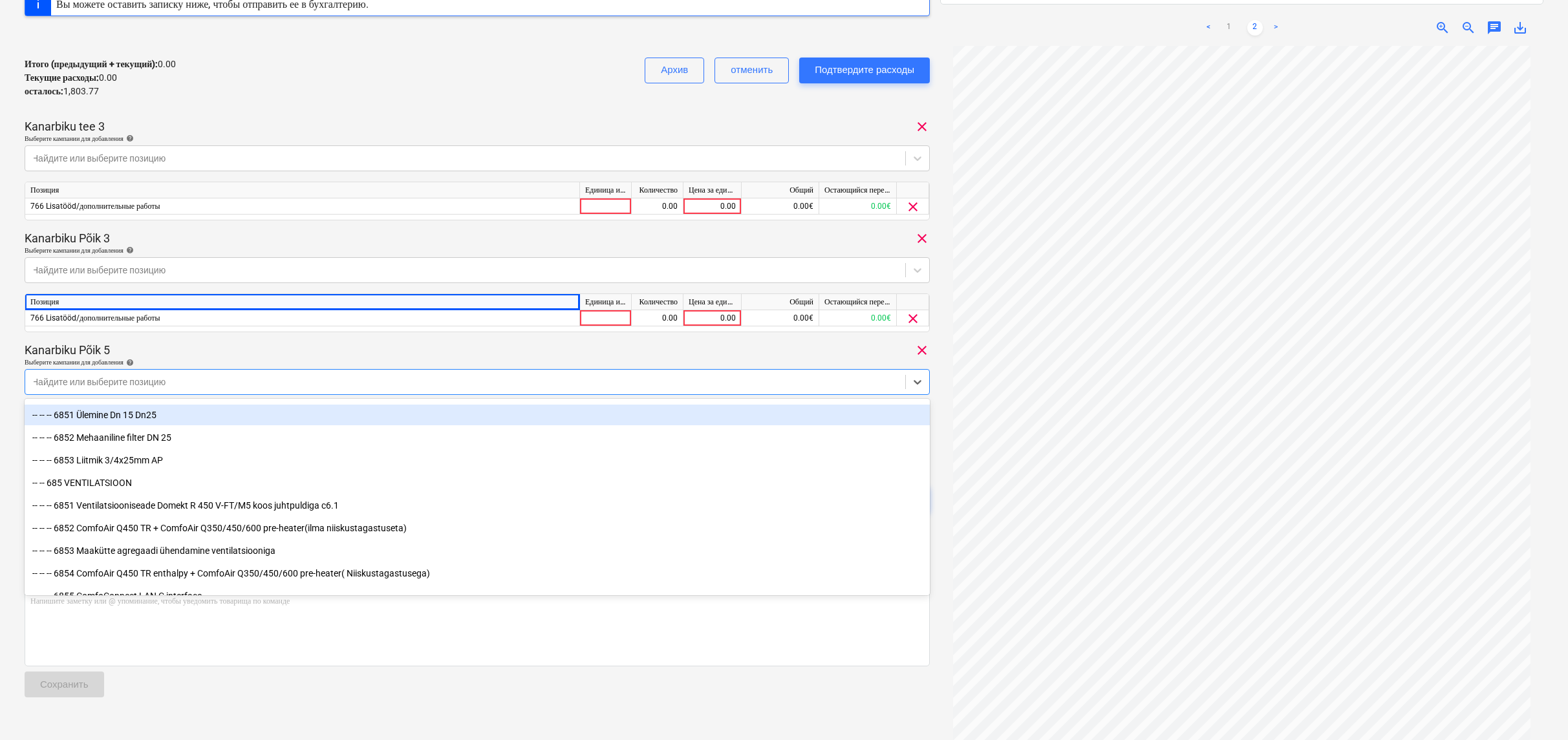
click at [361, 347] on div "Kanarbiku Põik 5 clear" at bounding box center [477, 350] width 905 height 15
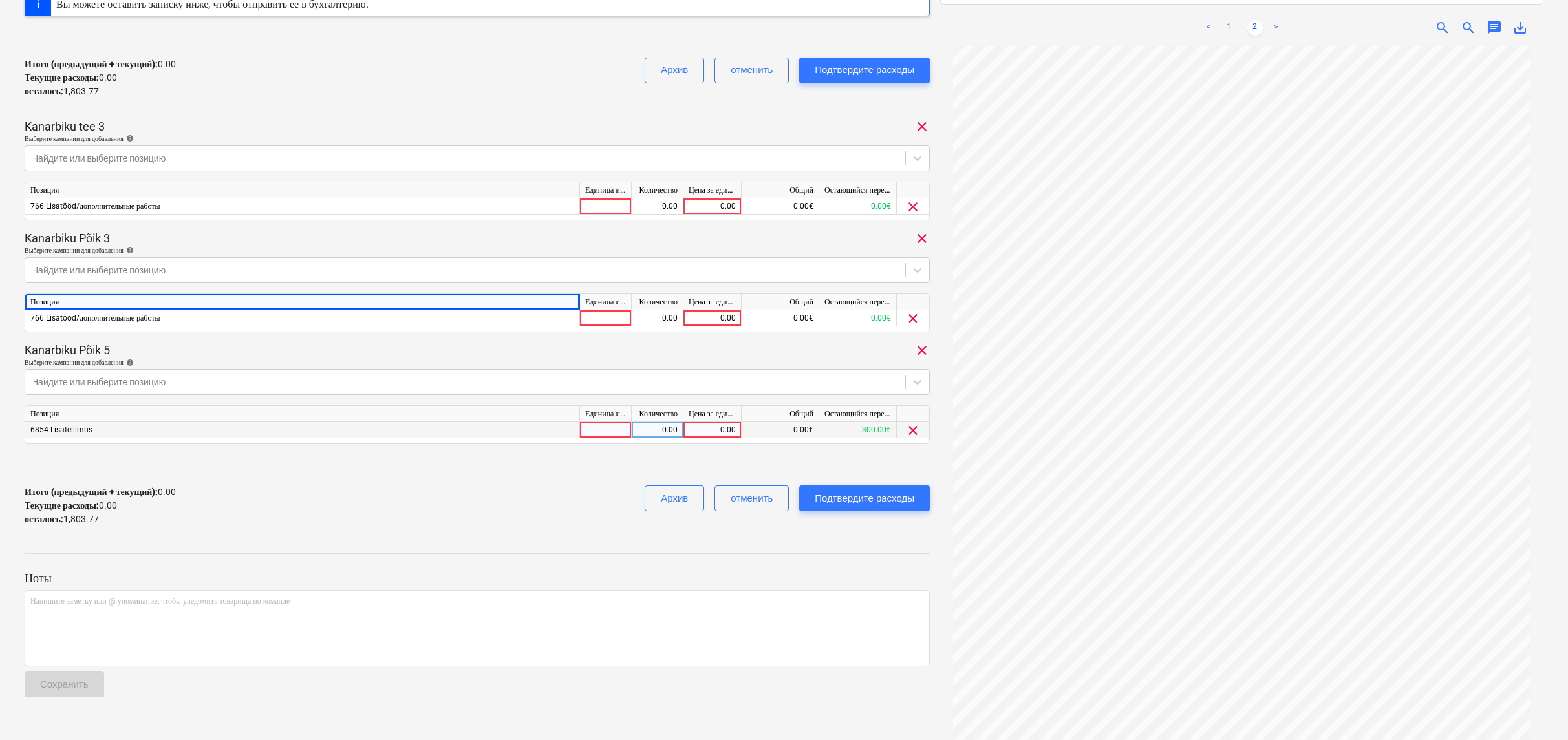
click at [710, 429] on div "0.00" at bounding box center [712, 430] width 47 height 16
type input "601.25"
click at [714, 205] on div "0.00" at bounding box center [712, 206] width 47 height 16
type input "601.25"
click at [726, 314] on div "0.00" at bounding box center [712, 318] width 47 height 16
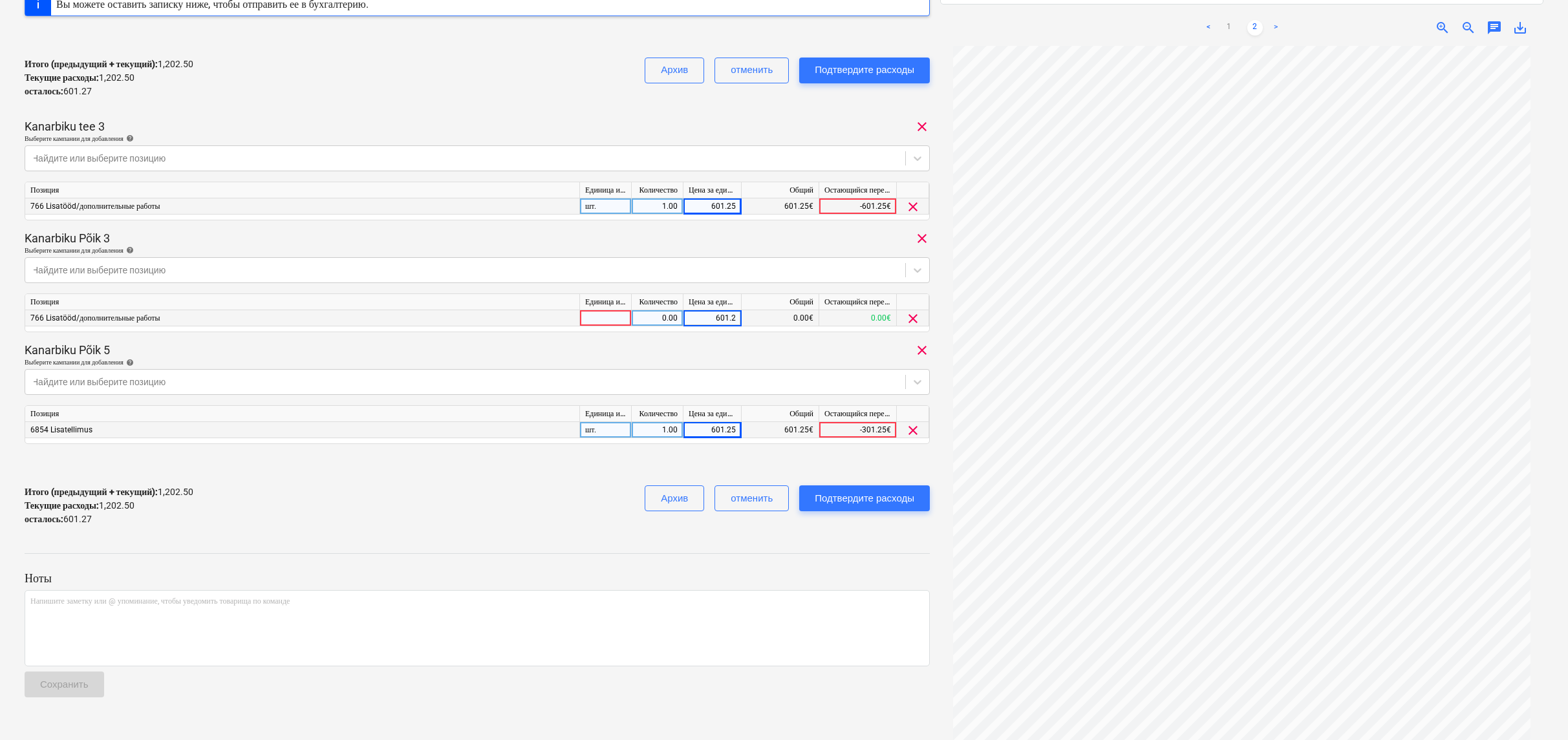
type input "601.25"
click at [771, 351] on div "Kanarbiku Põik 5 clear" at bounding box center [477, 350] width 905 height 15
click at [883, 205] on div "-601.25€" at bounding box center [858, 206] width 78 height 16
click at [886, 205] on div "-601.25€" at bounding box center [858, 206] width 78 height 16
click at [736, 204] on div "601.25" at bounding box center [712, 206] width 58 height 16
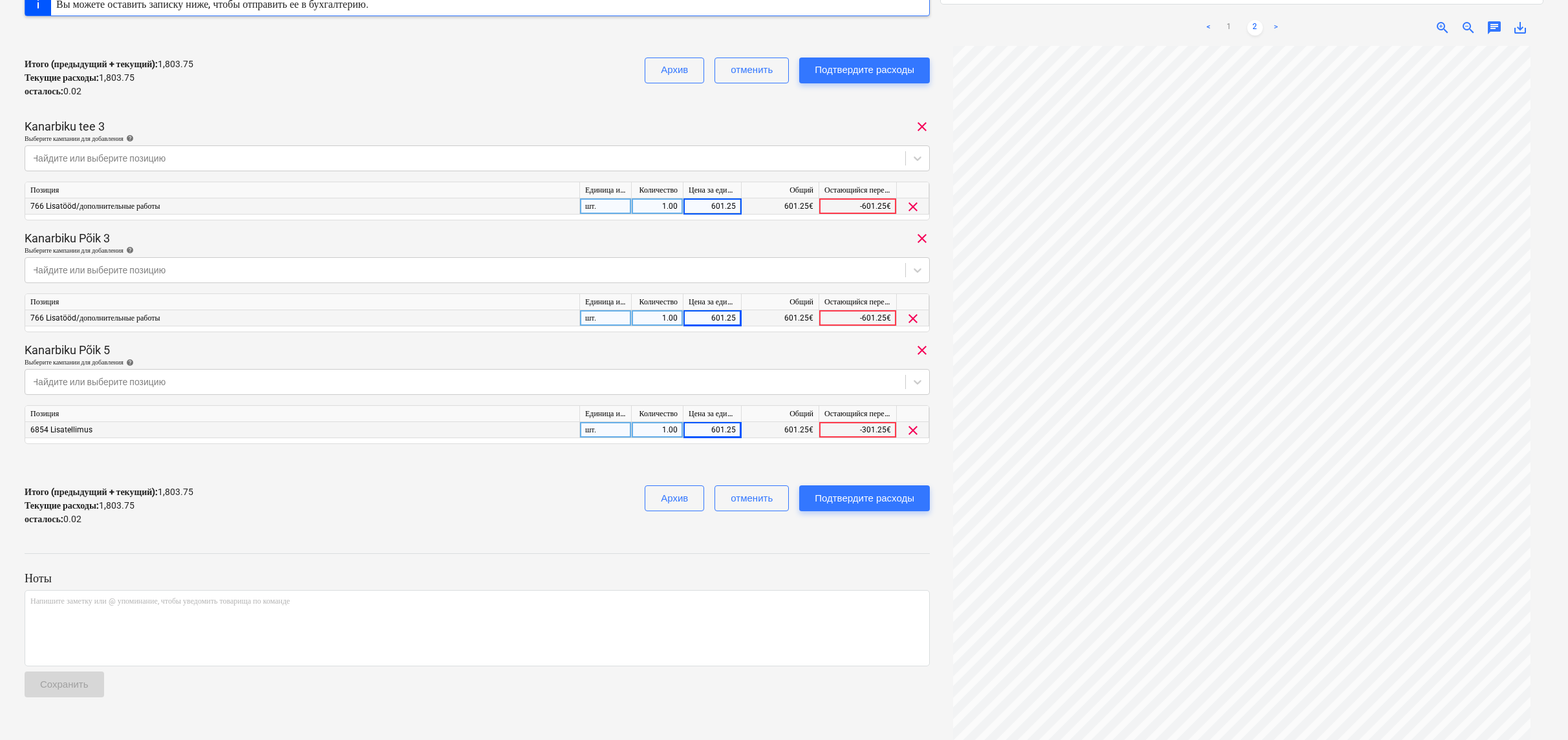
click at [738, 204] on input "601.25" at bounding box center [711, 206] width 57 height 15
type input "601.27"
click at [695, 109] on div "250106915 Общая сумма сводного счета 1,803.77 Субподрядчик FEB Добавить проект …" at bounding box center [477, 168] width 905 height 738
click at [899, 504] on div "Подтвердите расходы" at bounding box center [864, 498] width 99 height 17
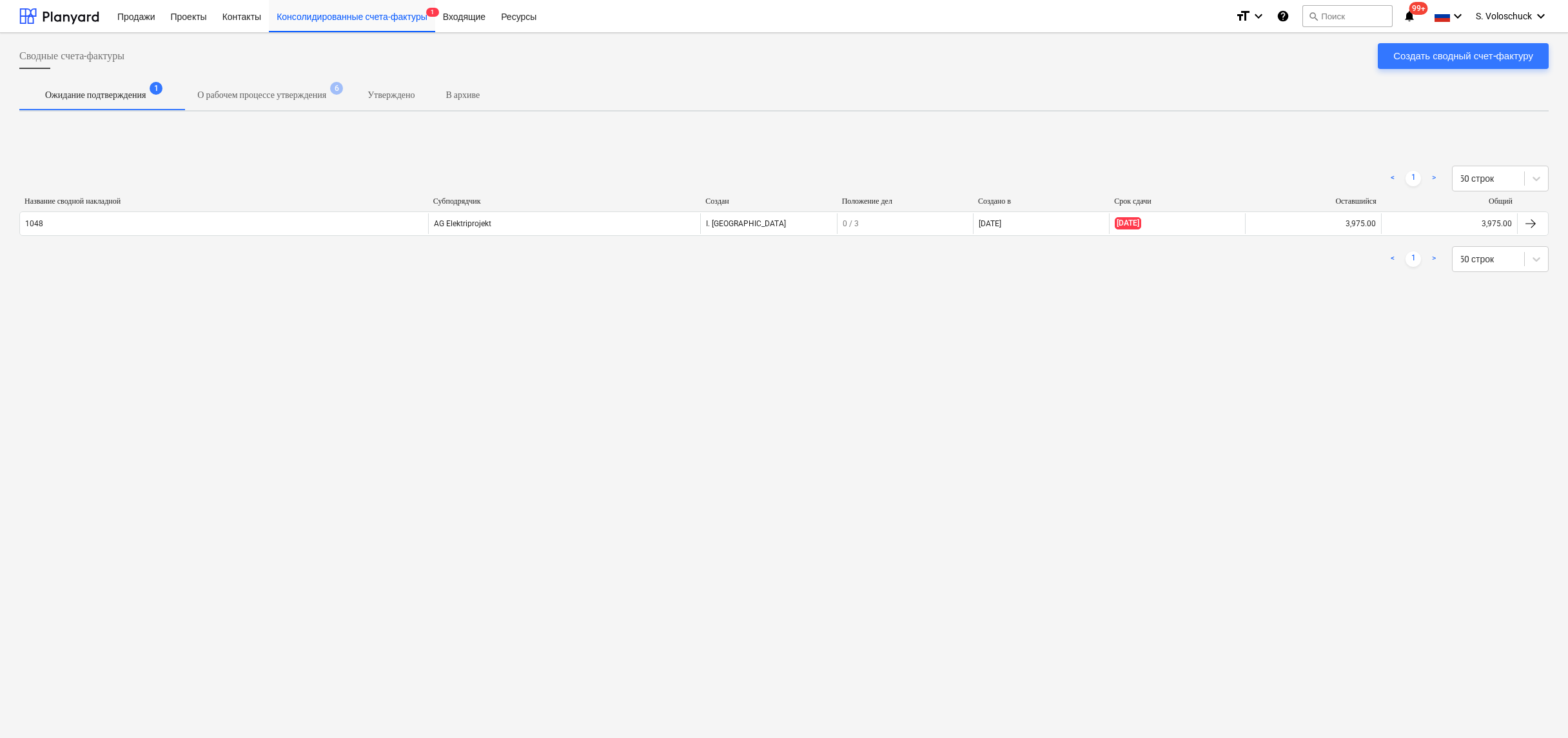
click at [327, 95] on p "О рабочем процессе утверждения" at bounding box center [261, 95] width 129 height 14
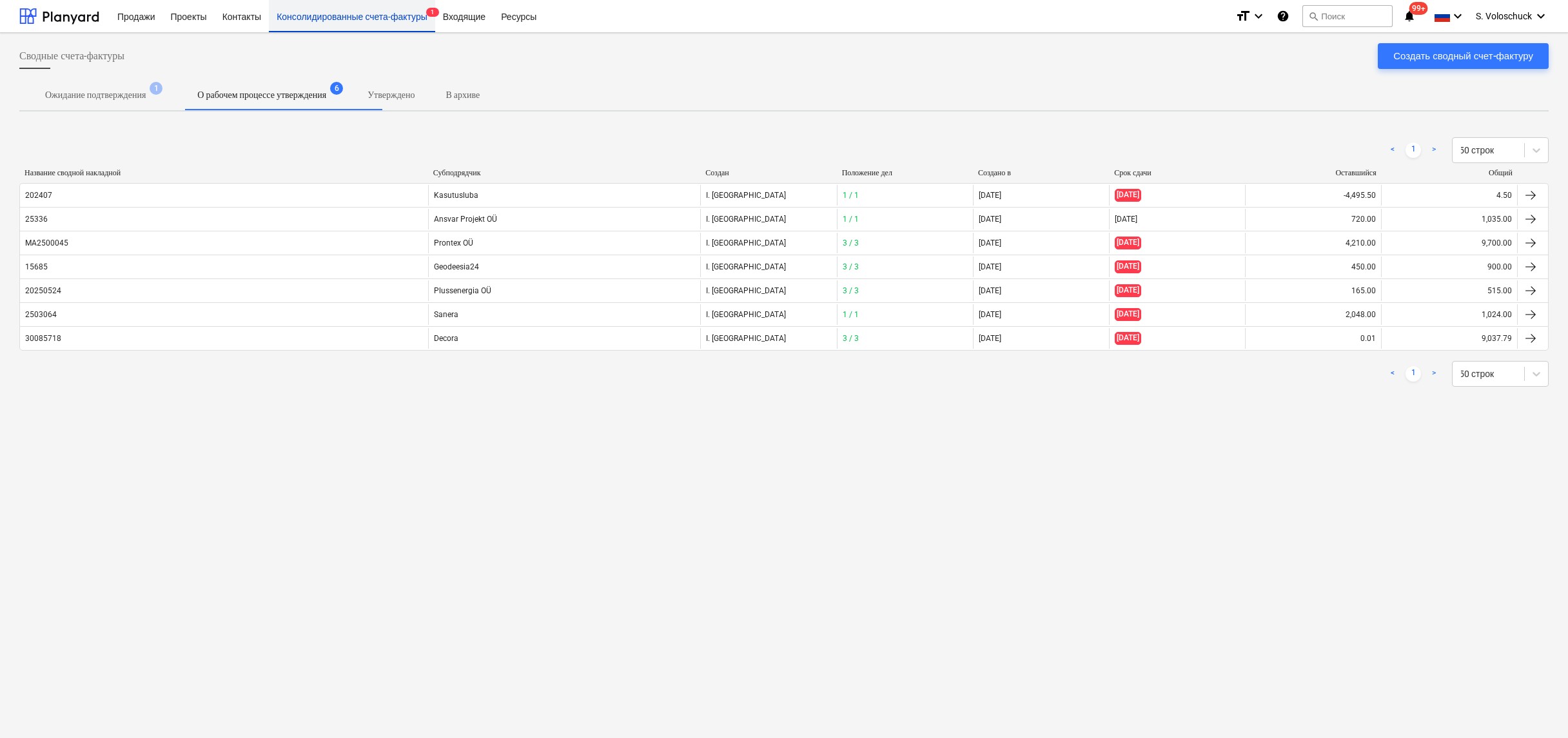
click at [403, 17] on div "Консолидированные счета-фактуры 1" at bounding box center [352, 15] width 167 height 33
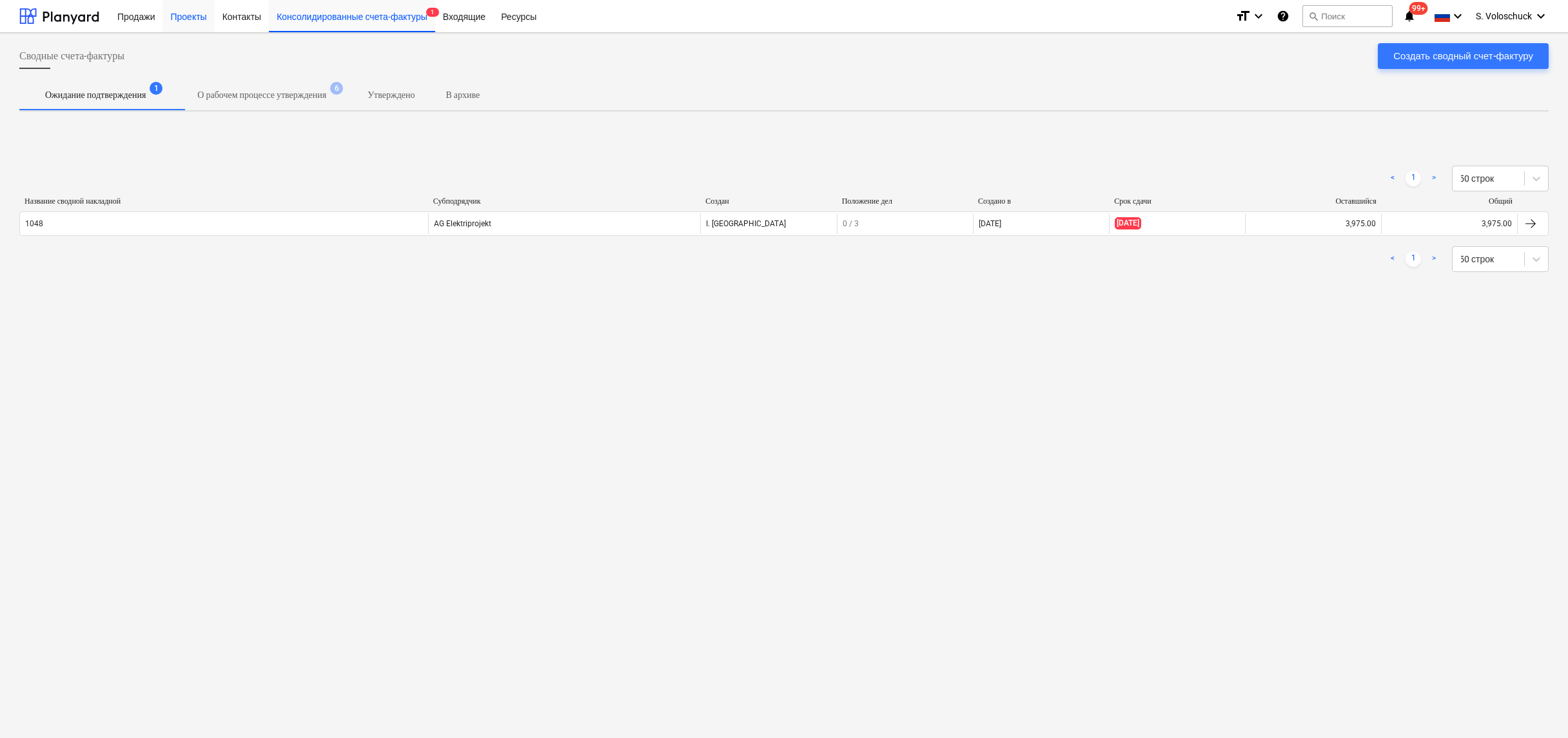
click at [205, 17] on div "Проекты" at bounding box center [188, 15] width 52 height 33
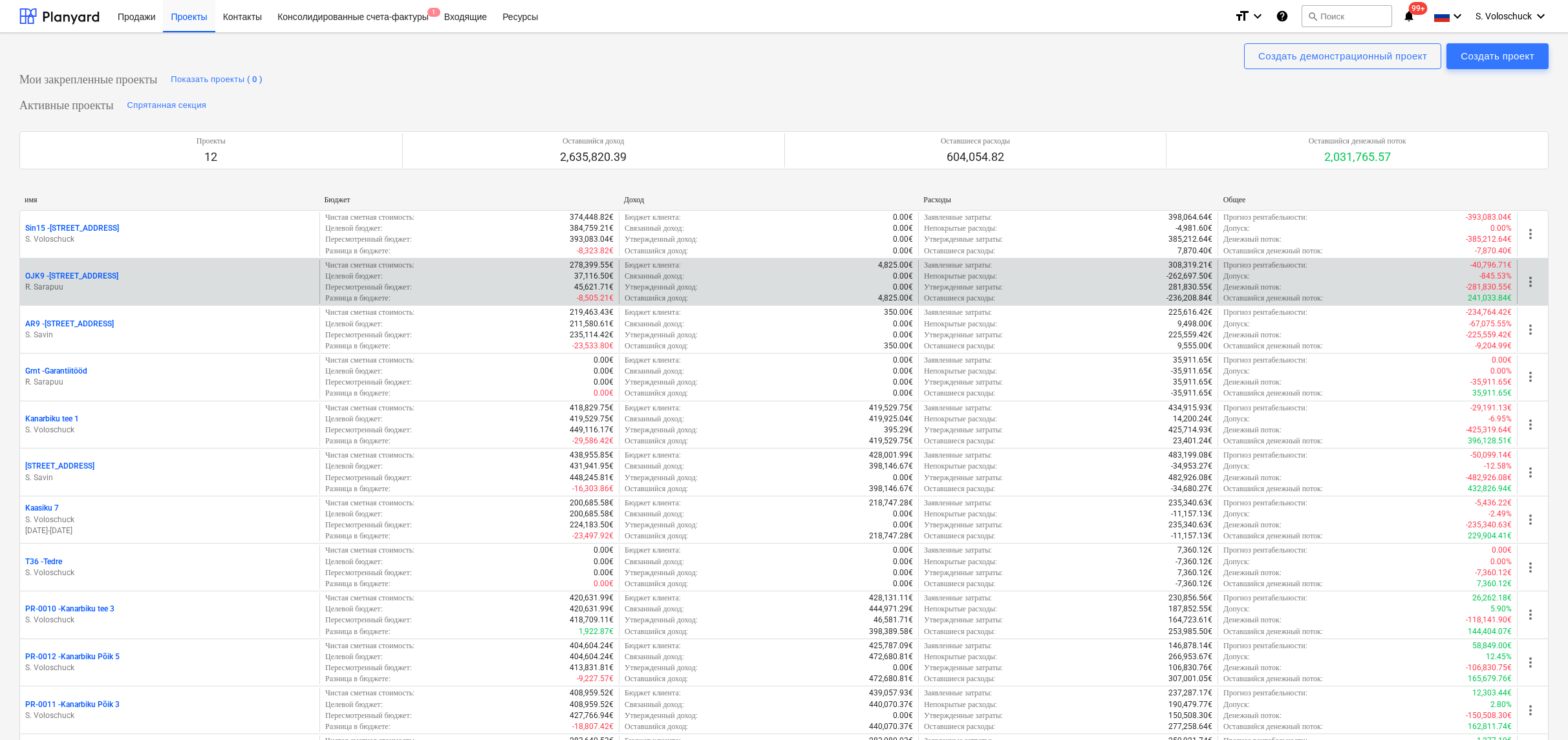
scroll to position [499, 0]
